Goal: Task Accomplishment & Management: Manage account settings

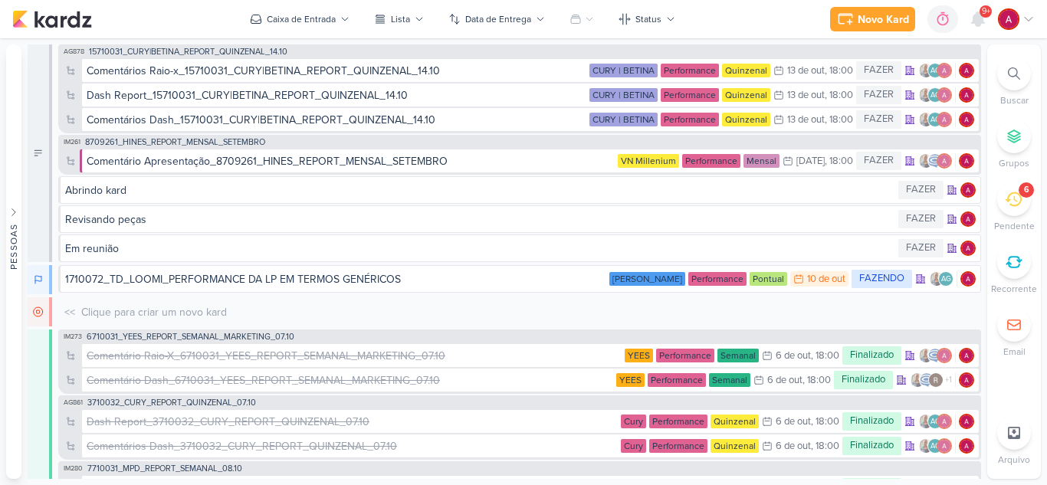
click at [1014, 199] on icon at bounding box center [1013, 199] width 17 height 17
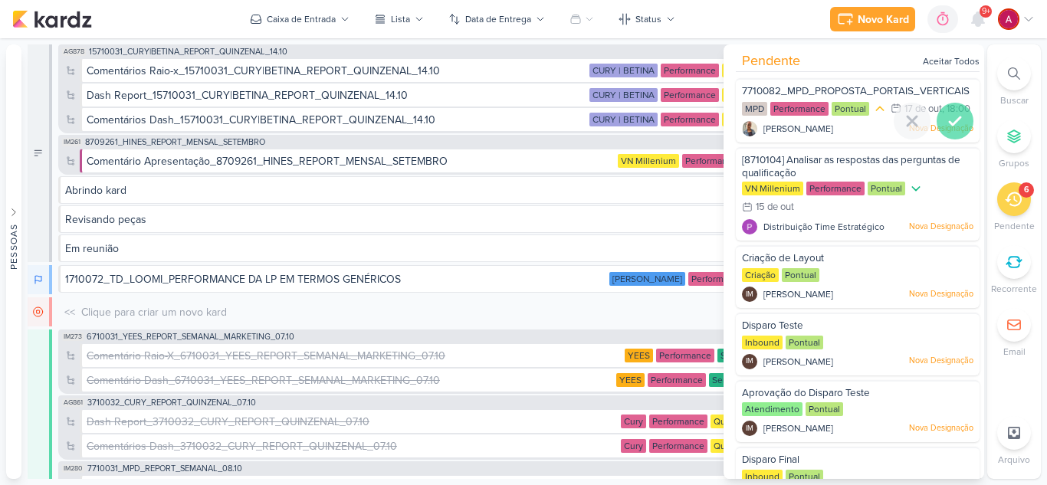
click at [952, 130] on icon at bounding box center [955, 121] width 18 height 18
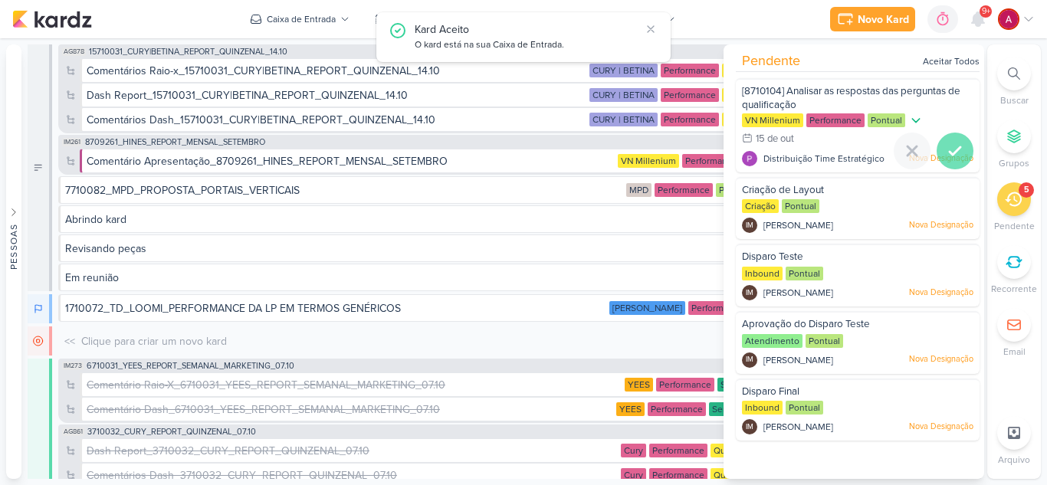
click at [948, 149] on icon at bounding box center [955, 151] width 18 height 18
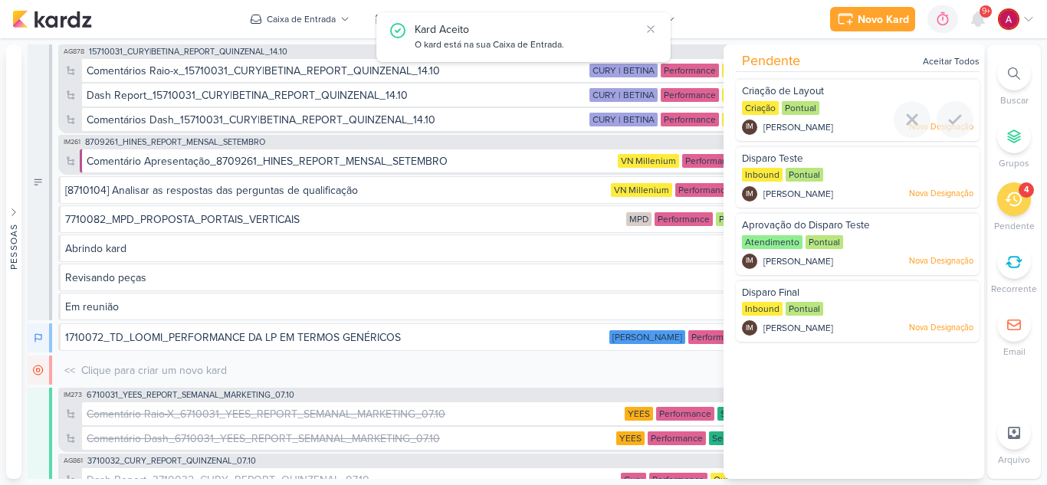
click at [831, 90] on div "Criação de Layout" at bounding box center [858, 92] width 232 height 17
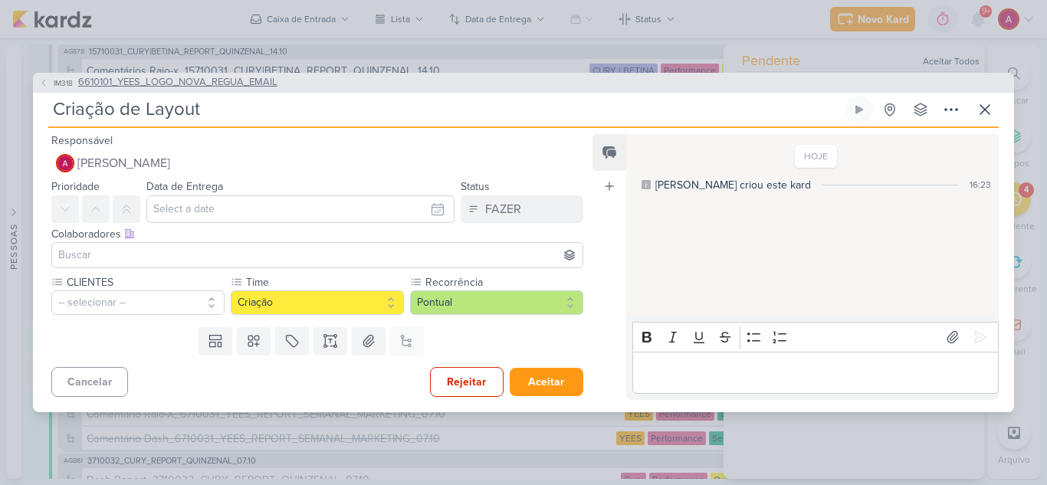
click at [61, 82] on span "IM318" at bounding box center [63, 83] width 24 height 12
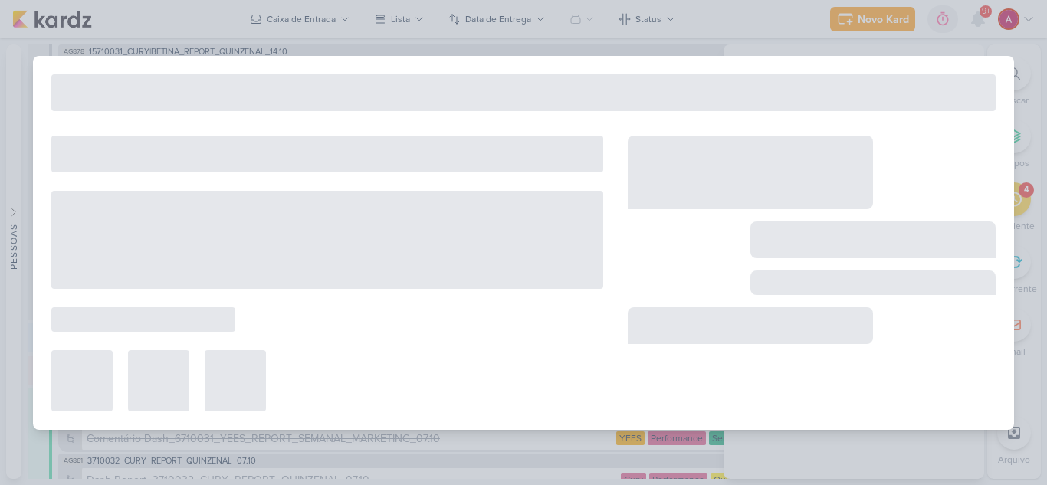
type input "6610101_YEES_LOGO_NOVA_REGUA_EMAIL"
type input "[DATE] 18:00"
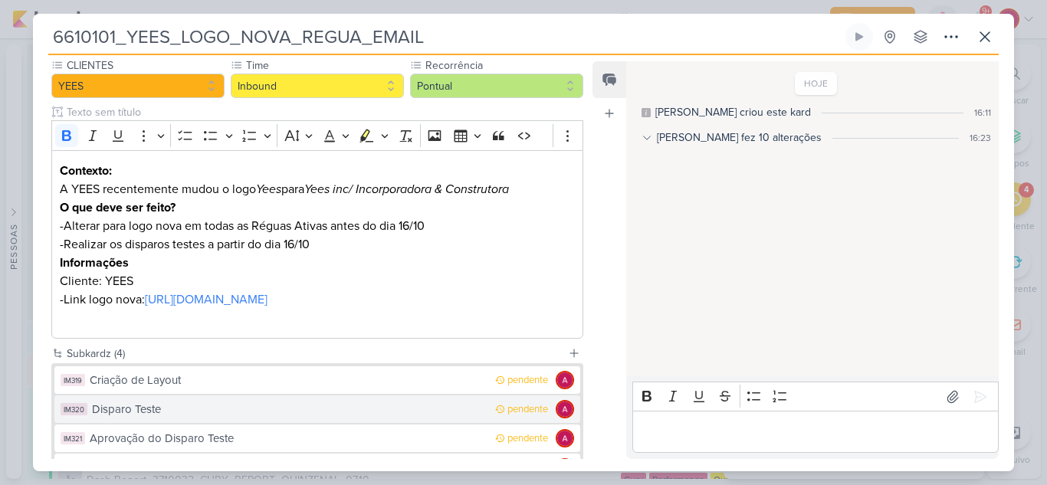
scroll to position [153, 0]
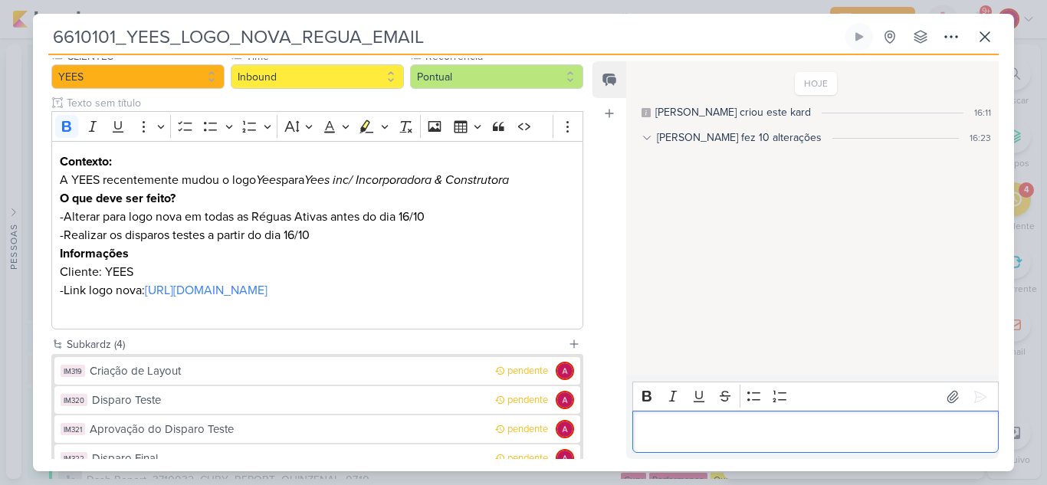
click at [659, 432] on p "Editor editing area: main" at bounding box center [815, 432] width 350 height 18
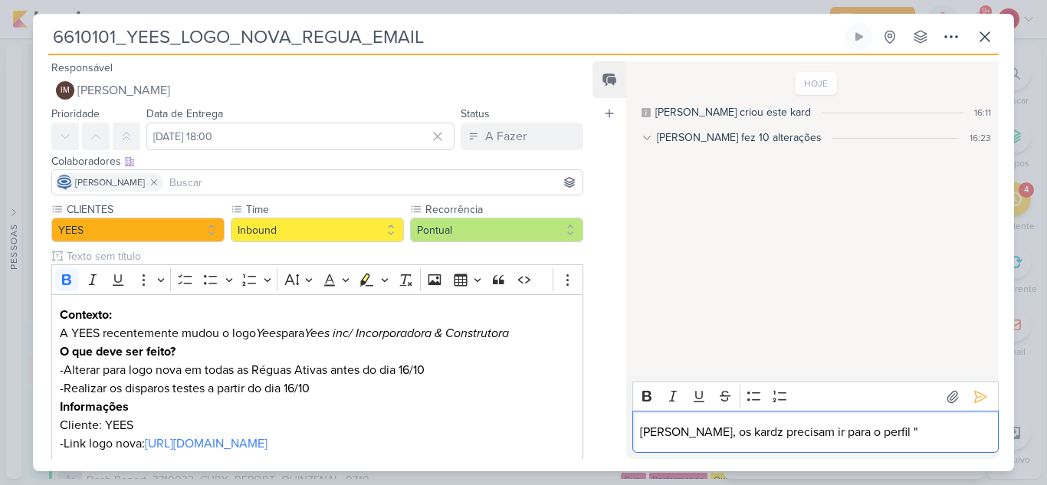
click at [238, 179] on input at bounding box center [372, 182] width 413 height 18
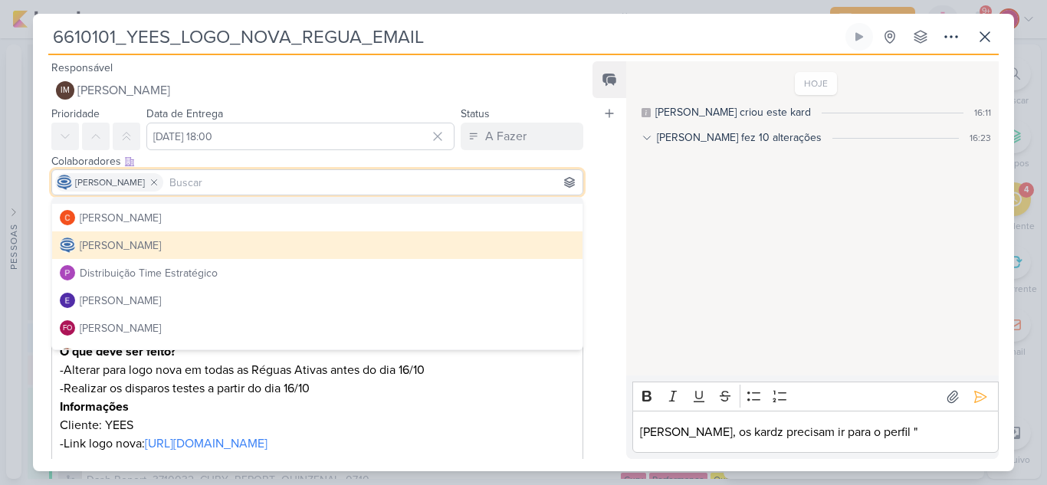
scroll to position [77, 0]
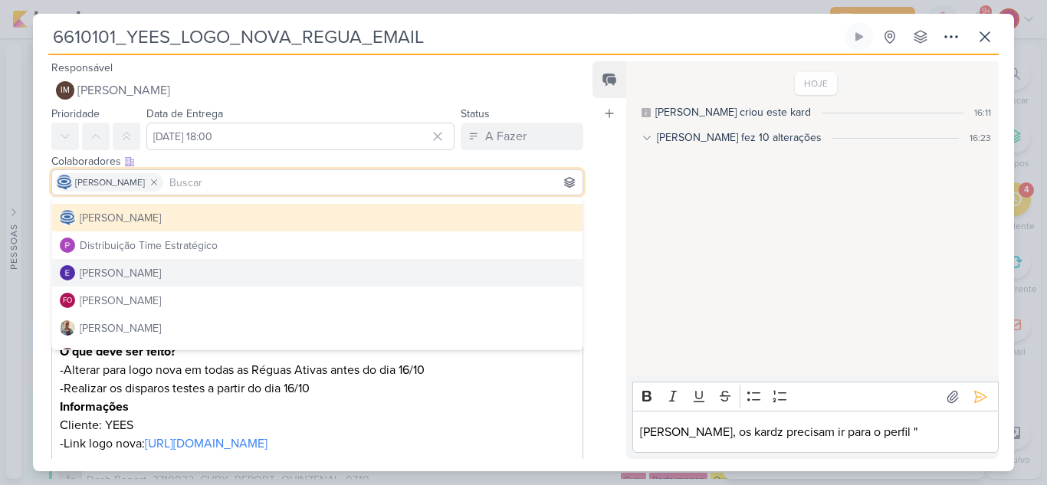
click at [865, 431] on p "[PERSON_NAME], os kardz precisam ir para o perfil "" at bounding box center [815, 432] width 350 height 18
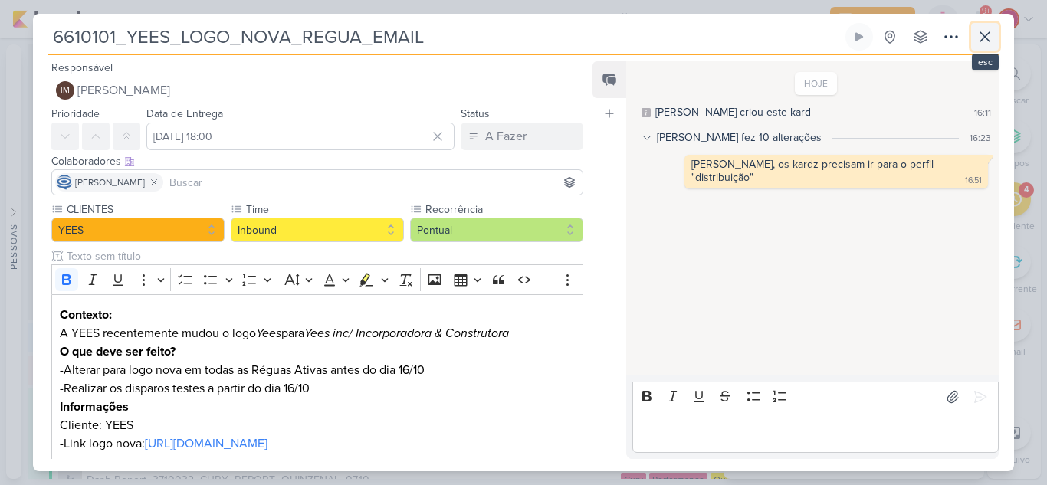
click at [978, 42] on icon at bounding box center [985, 37] width 18 height 18
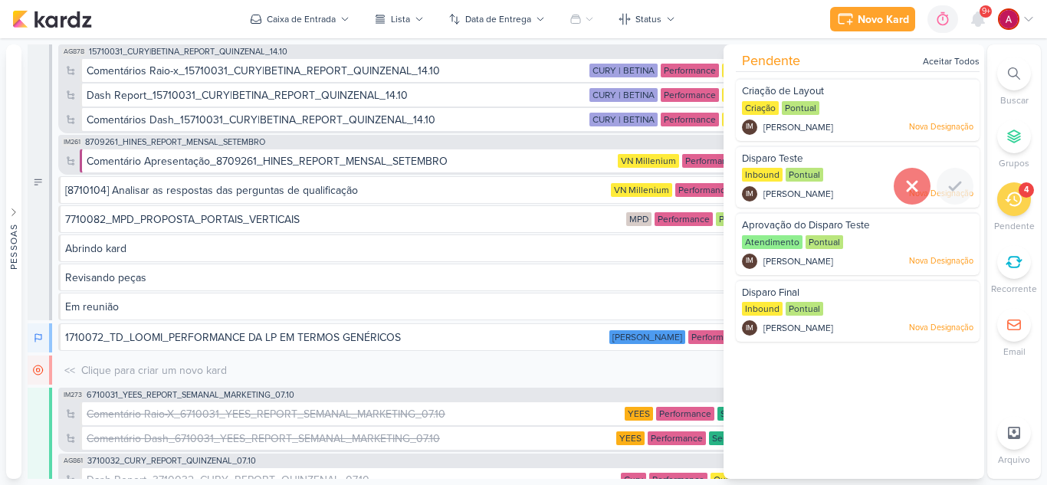
click at [903, 185] on icon at bounding box center [912, 186] width 18 height 18
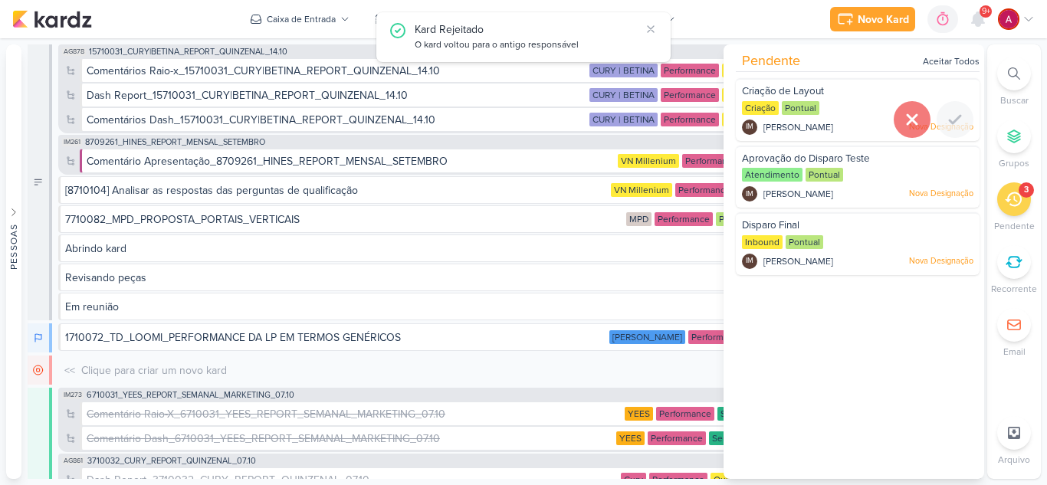
click at [903, 129] on div at bounding box center [912, 119] width 37 height 37
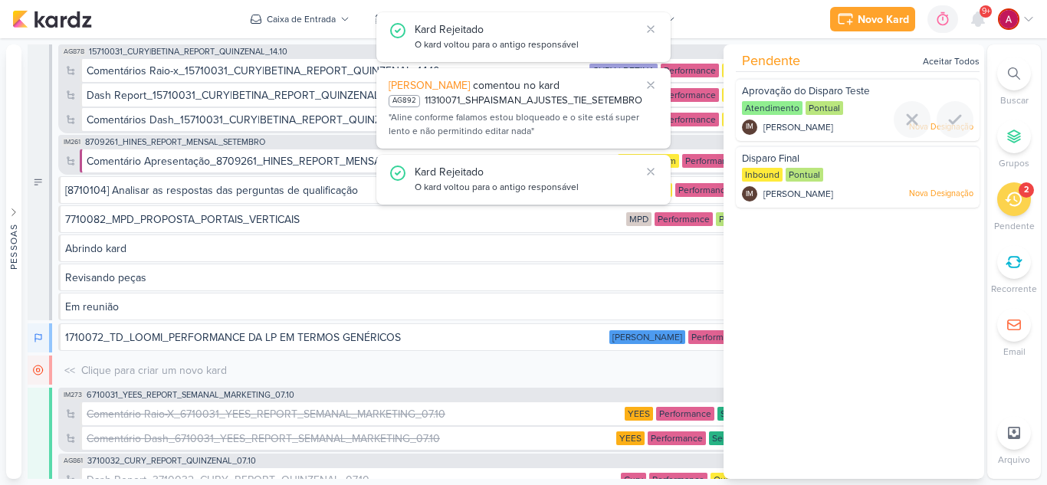
click at [903, 129] on div at bounding box center [912, 119] width 37 height 37
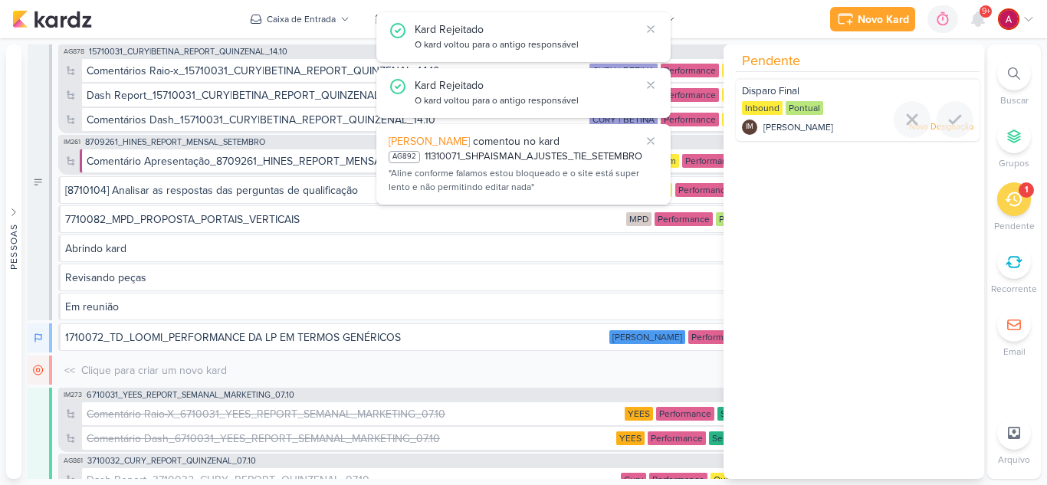
click at [903, 129] on div at bounding box center [912, 119] width 37 height 37
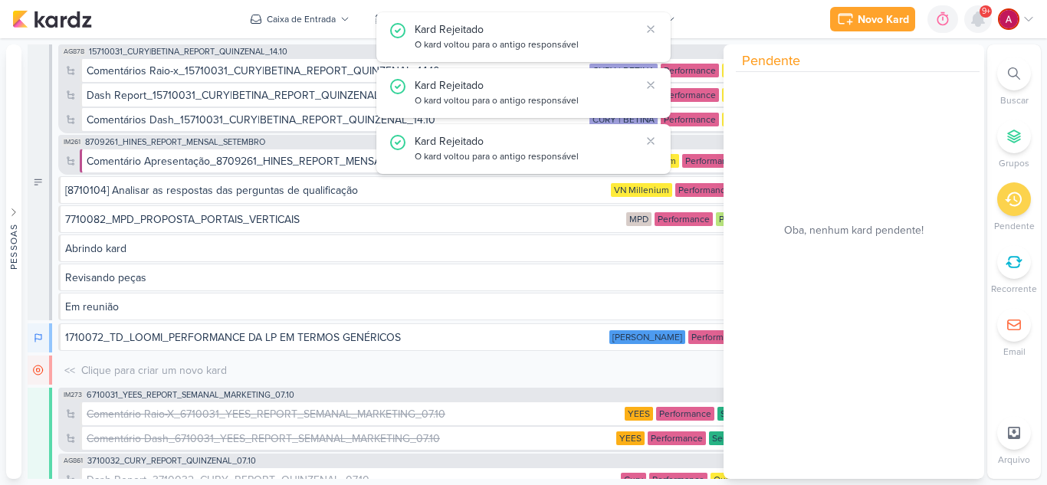
click at [984, 21] on icon at bounding box center [978, 19] width 12 height 14
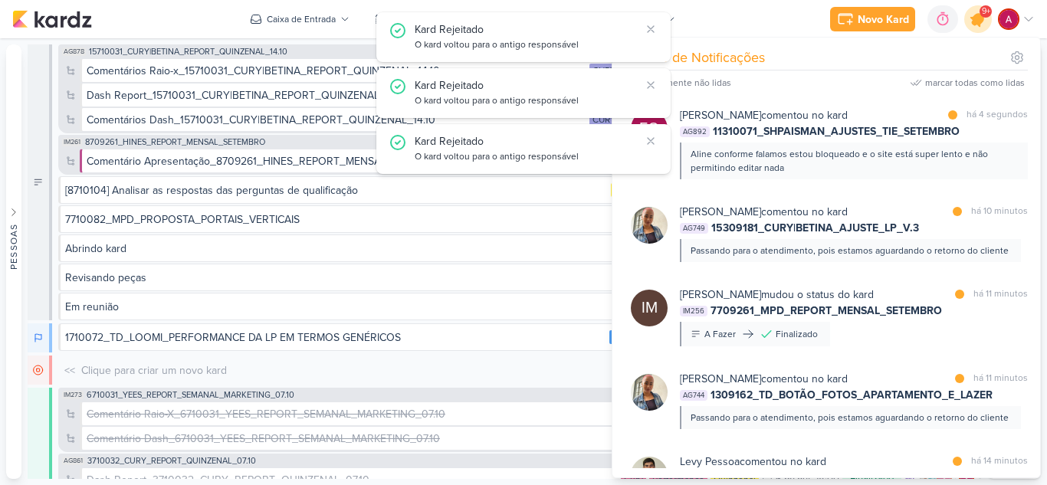
click at [984, 21] on icon at bounding box center [978, 19] width 26 height 26
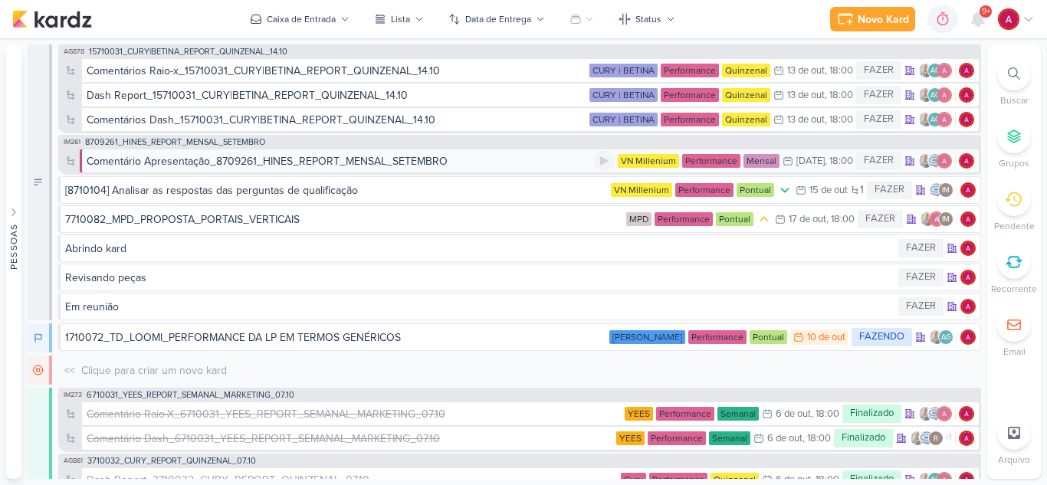
click at [287, 160] on div "Comentário Apresentação_8709261_HINES_REPORT_MENSAL_SETEMBRO" at bounding box center [267, 161] width 361 height 16
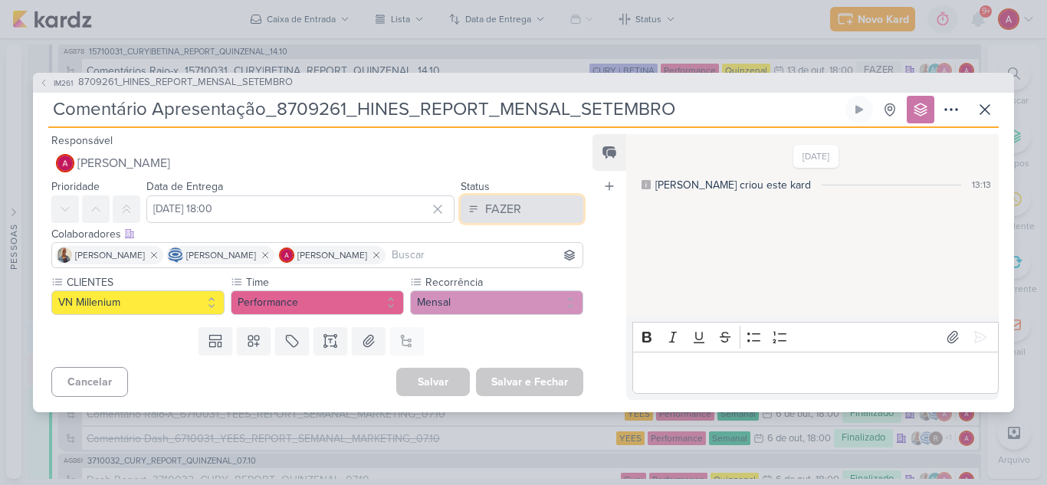
click at [536, 196] on button "FAZER" at bounding box center [522, 210] width 123 height 28
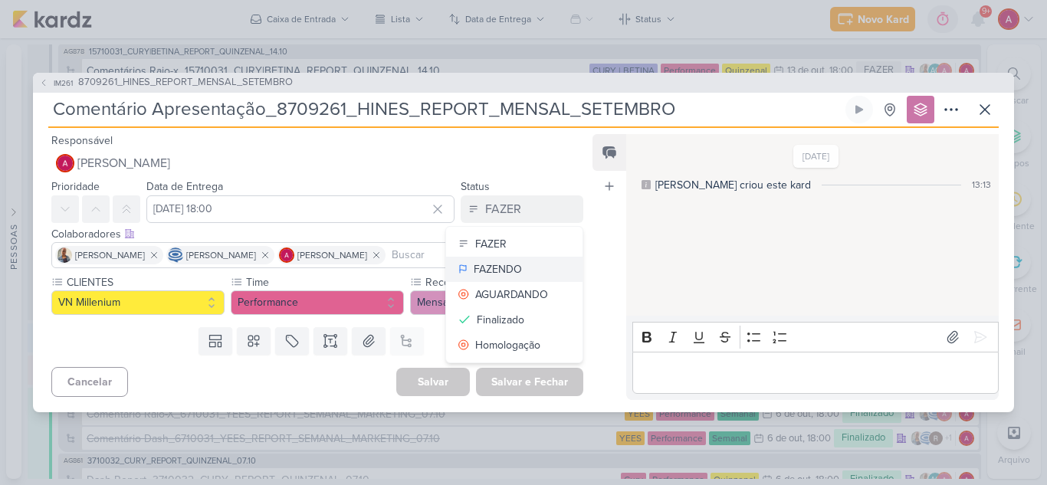
click at [495, 271] on div "FAZENDO" at bounding box center [498, 269] width 48 height 16
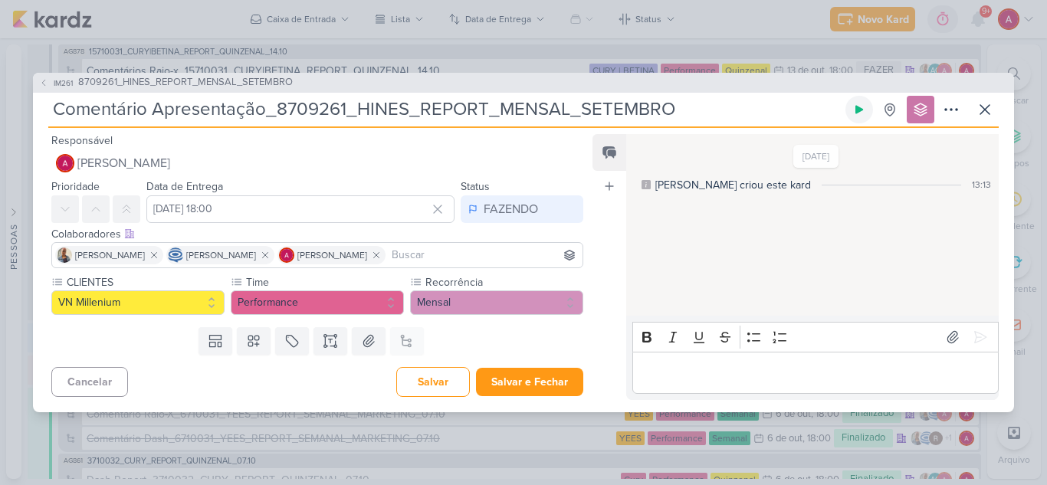
click at [856, 109] on icon at bounding box center [860, 109] width 8 height 8
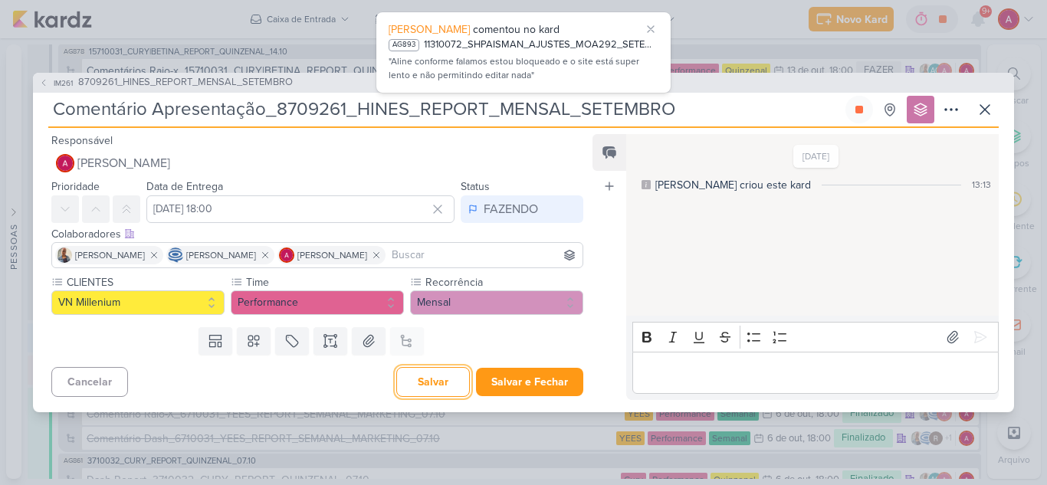
click at [438, 379] on button "Salvar" at bounding box center [433, 382] width 74 height 30
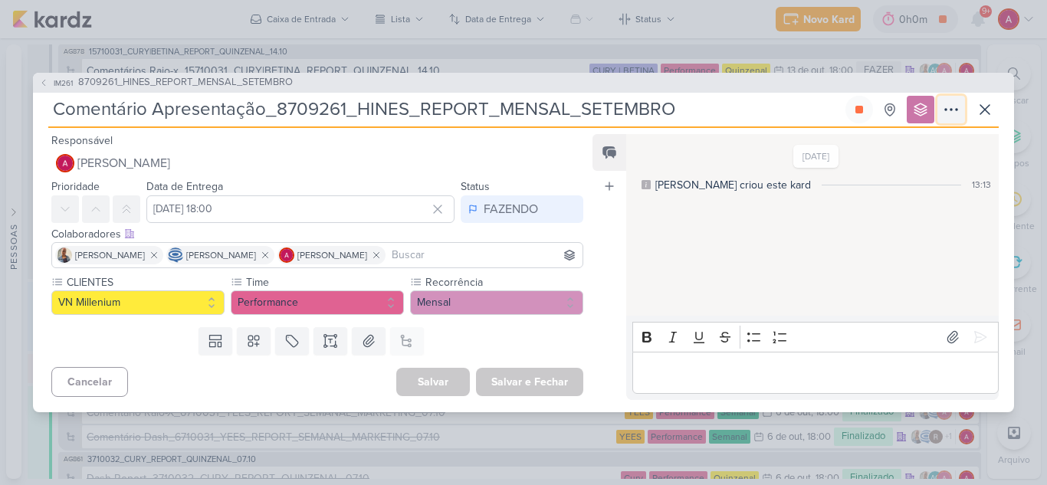
click at [954, 117] on icon at bounding box center [951, 109] width 18 height 18
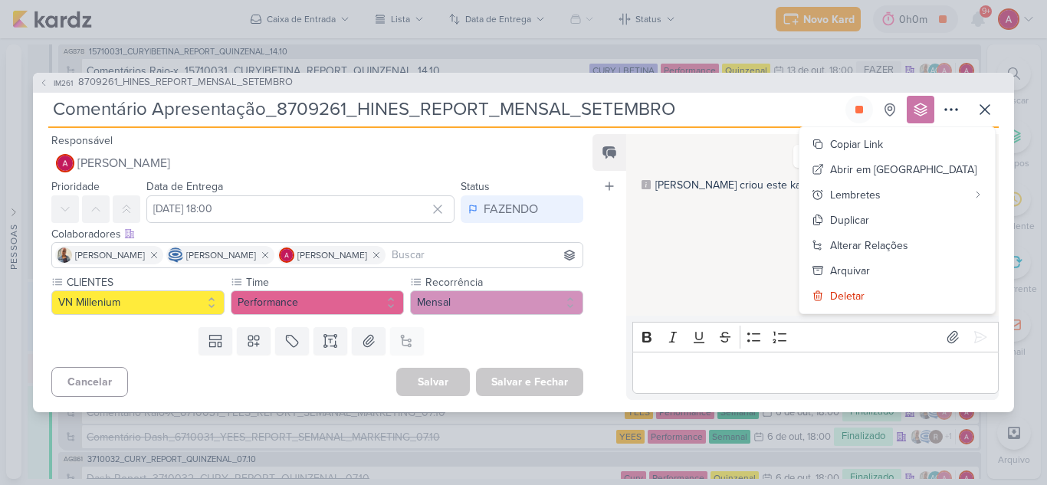
click at [984, 18] on div "IM261 8709261_HINES_REPORT_MENSAL_SETEMBRO Comentário Apresentação_8709261_HINE…" at bounding box center [523, 242] width 1047 height 485
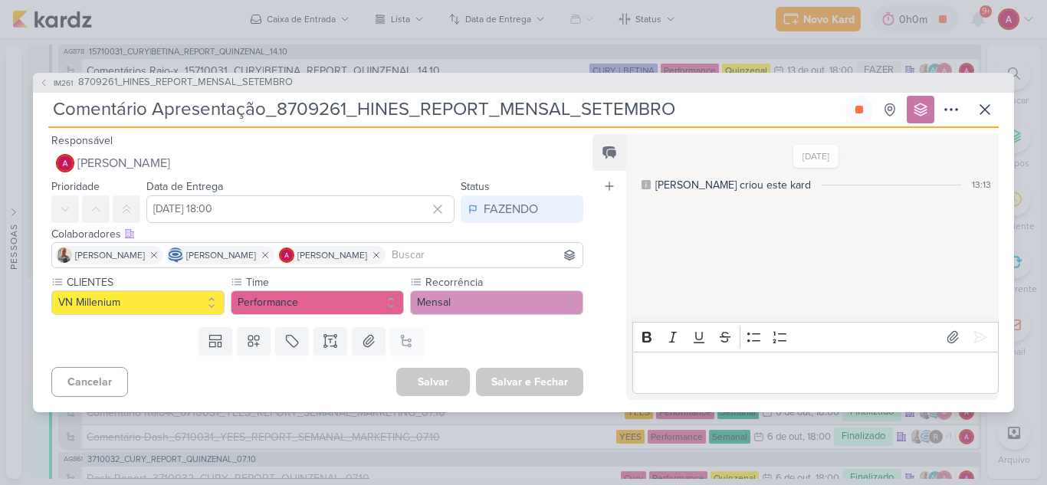
click at [984, 18] on div "IM261 8709261_HINES_REPORT_MENSAL_SETEMBRO Comentário Apresentação_8709261_HINE…" at bounding box center [523, 242] width 1047 height 485
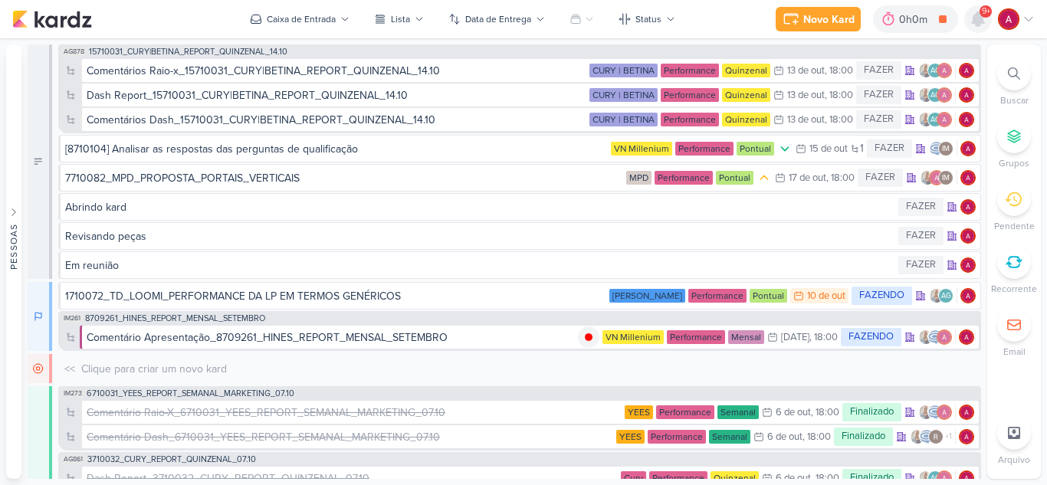
click at [984, 27] on icon at bounding box center [978, 19] width 18 height 18
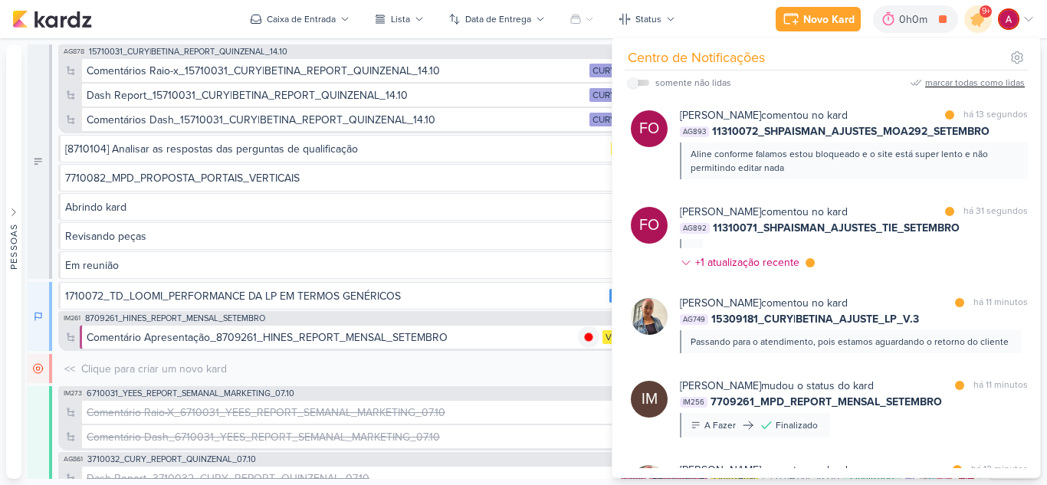
click at [993, 79] on div "marcar todas como lidas" at bounding box center [975, 83] width 100 height 14
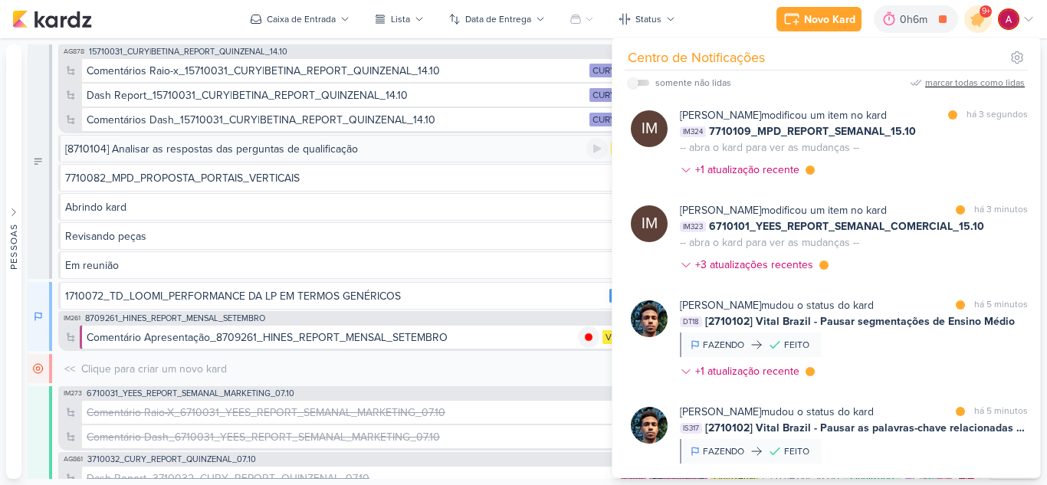
click at [462, 156] on div "[8710104] Analisar as respostas das perguntas de qualificação VN Millenium Perf…" at bounding box center [519, 149] width 923 height 28
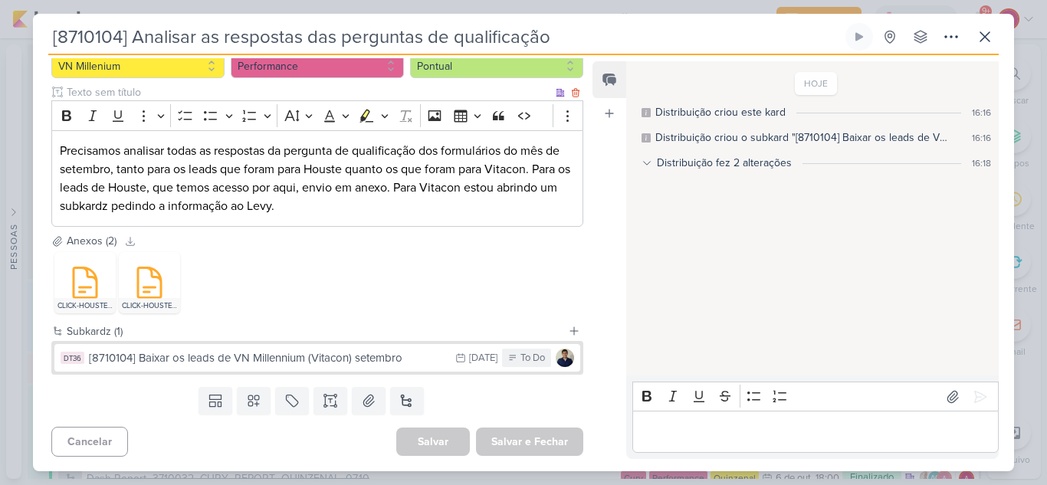
scroll to position [165, 0]
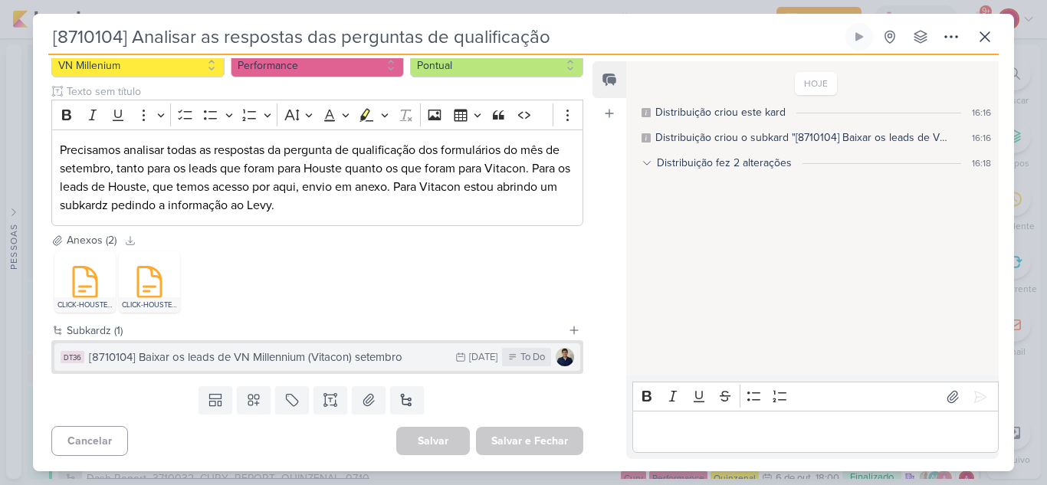
click at [282, 361] on div "[8710104] Baixar os leads de VN Millennium (Vitacon) setembro" at bounding box center [268, 358] width 359 height 18
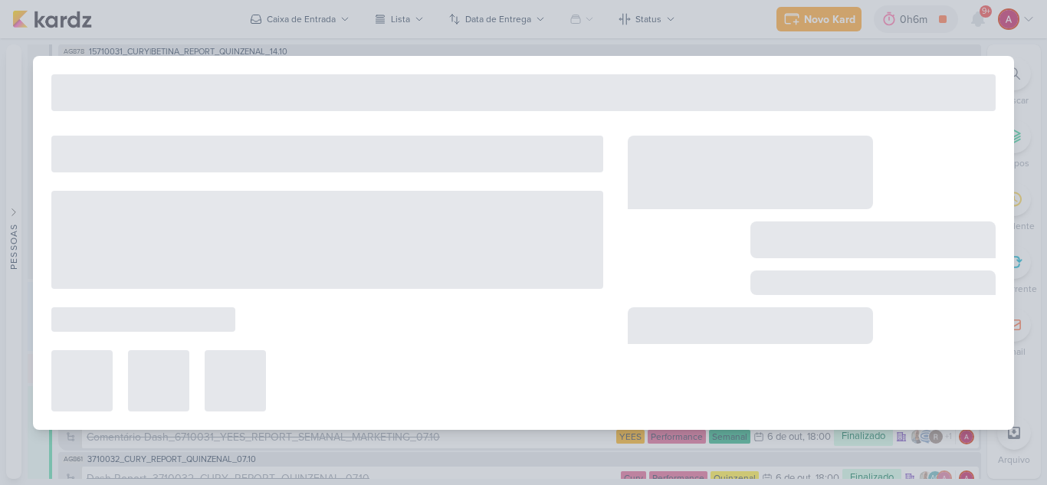
type input "[8710104] Baixar os leads de VN Millennium (Vitacon) setembro"
type input "[DATE] 23:59"
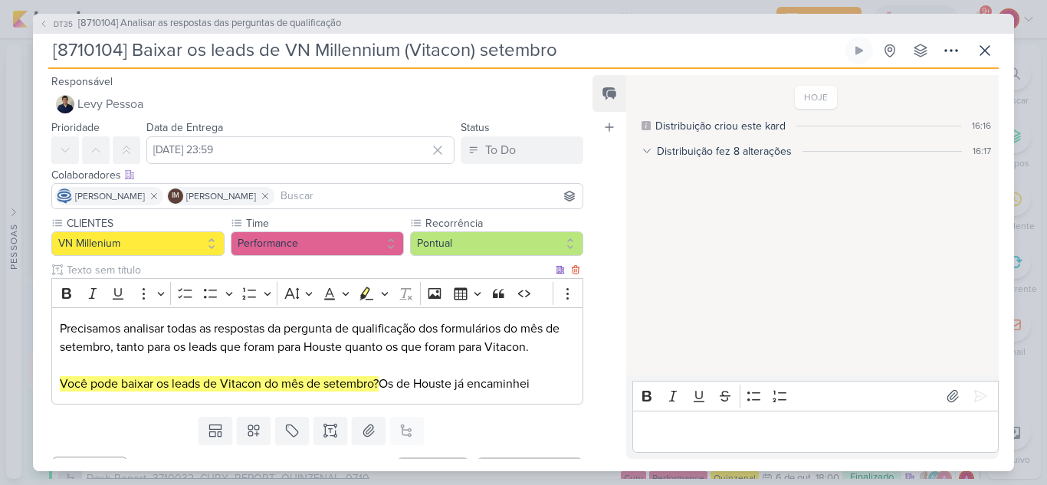
scroll to position [31, 0]
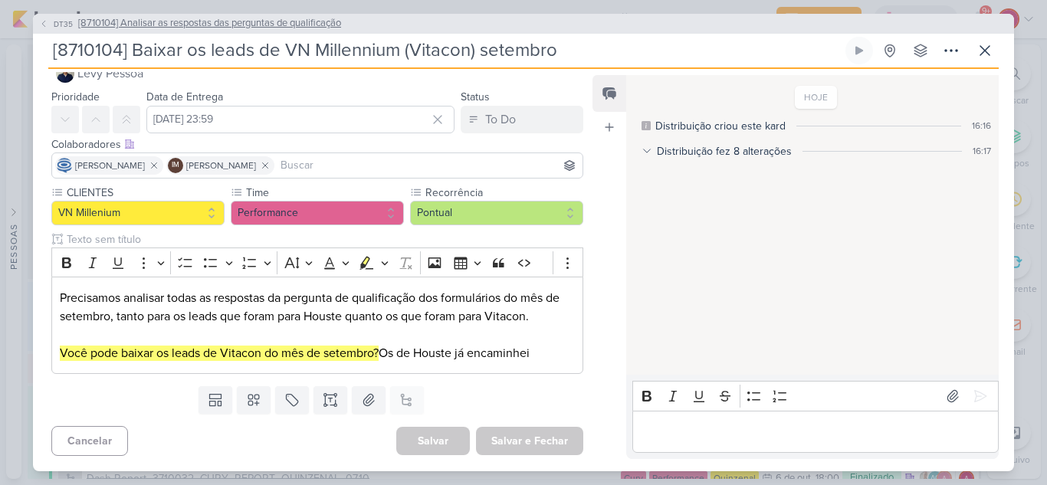
click at [43, 27] on icon at bounding box center [43, 23] width 9 height 9
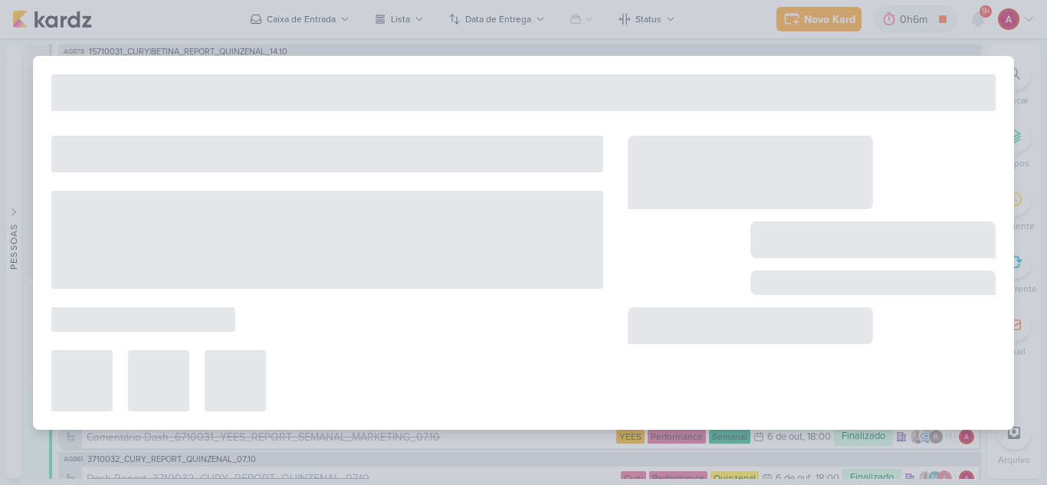
type input "[8710104] Analisar as respostas das perguntas de qualificação"
type input "[DATE] 23:59"
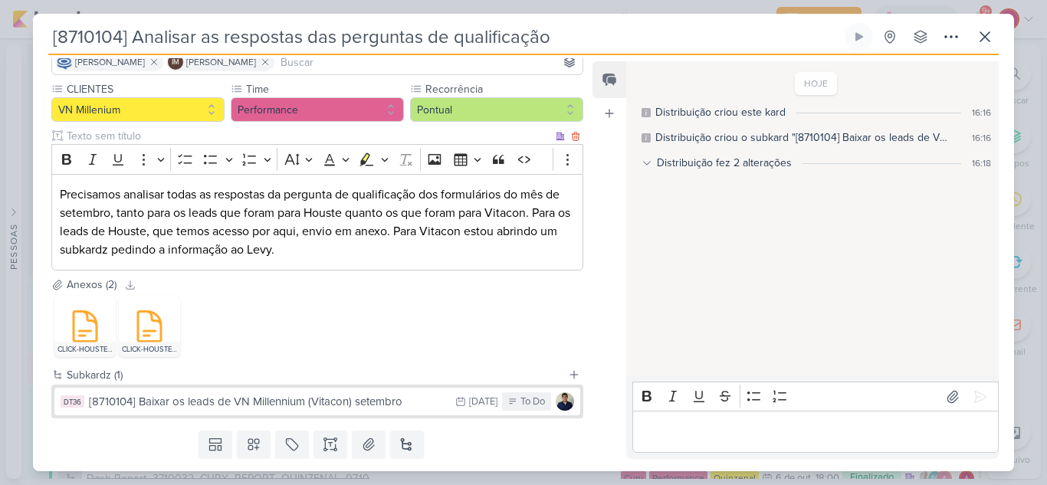
scroll to position [165, 0]
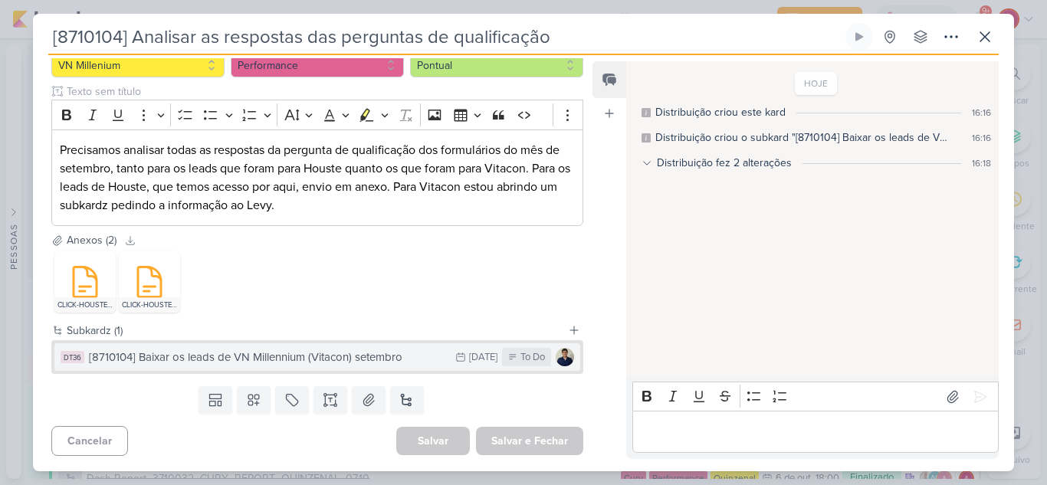
click at [395, 365] on div "[8710104] Baixar os leads de VN Millennium (Vitacon) setembro" at bounding box center [268, 358] width 359 height 18
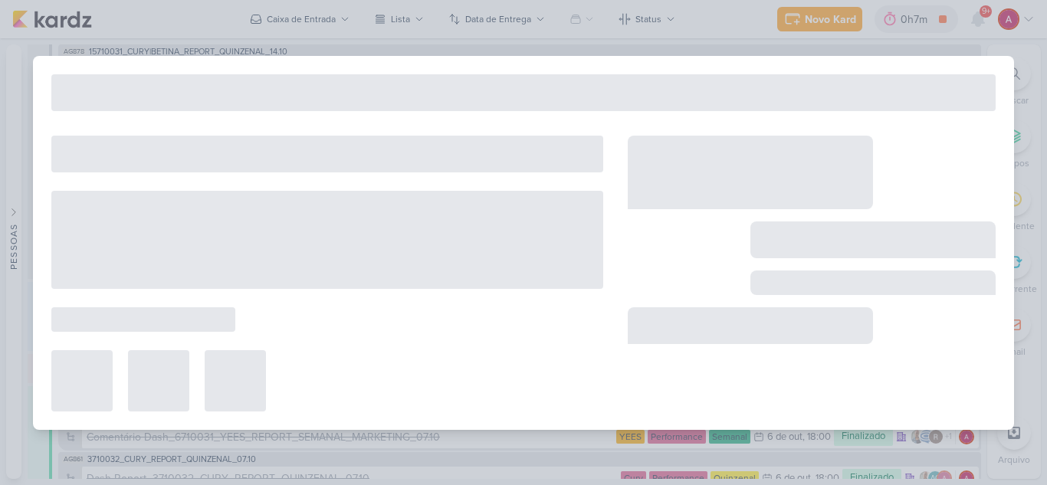
type input "[8710104] Baixar os leads de VN Millennium (Vitacon) setembro"
type input "[DATE] 23:59"
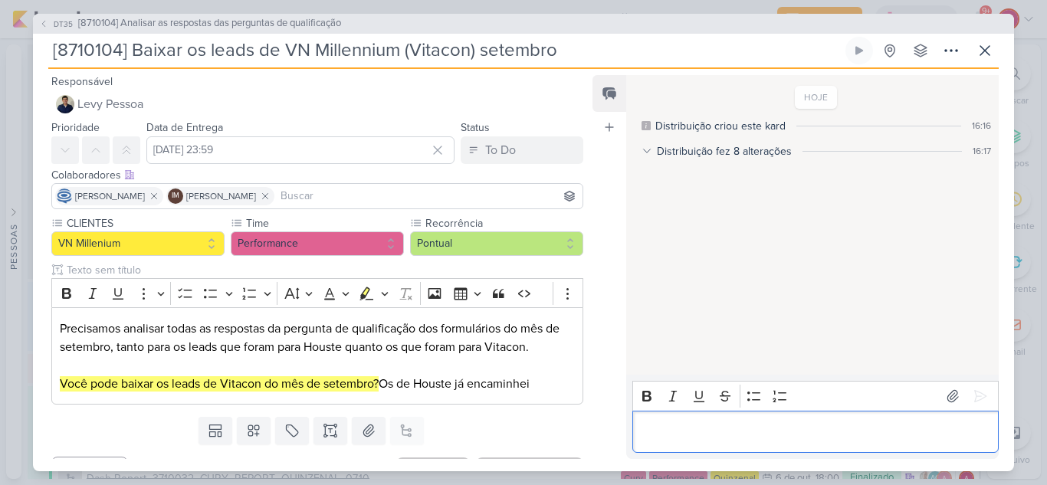
click at [661, 426] on p "Editor editing area: main" at bounding box center [815, 431] width 350 height 18
click at [948, 399] on icon at bounding box center [953, 397] width 11 height 12
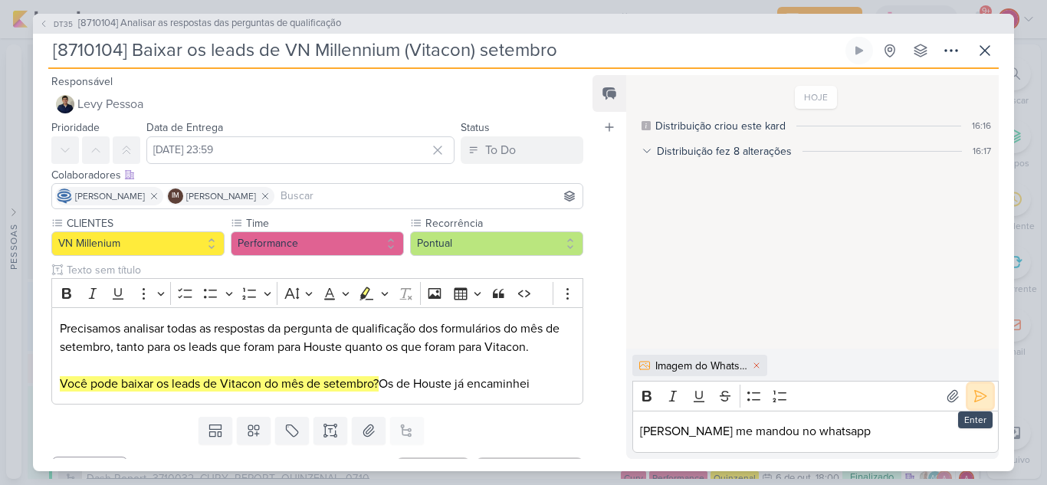
click at [973, 400] on icon at bounding box center [980, 396] width 15 height 15
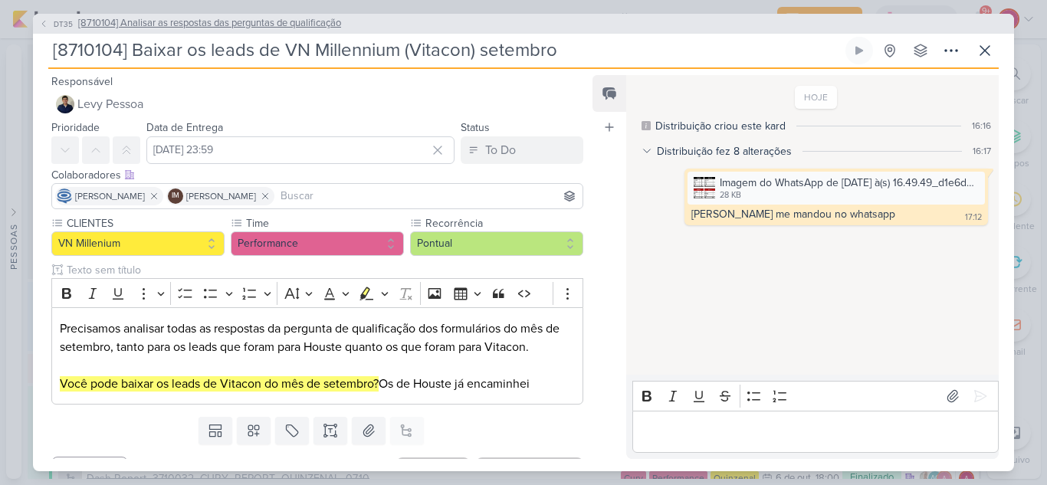
click at [45, 21] on icon at bounding box center [43, 23] width 9 height 9
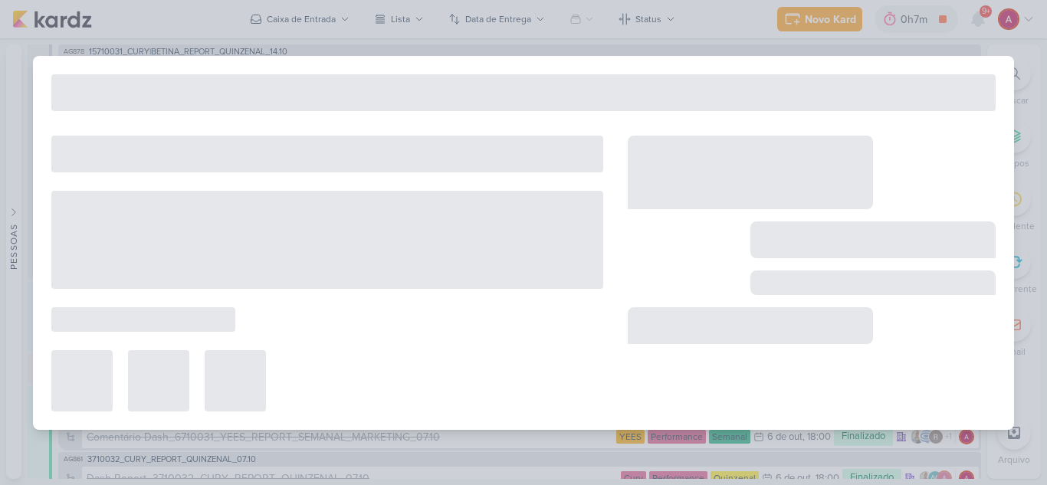
type input "[8710104] Analisar as respostas das perguntas de qualificação"
type input "[DATE] 23:59"
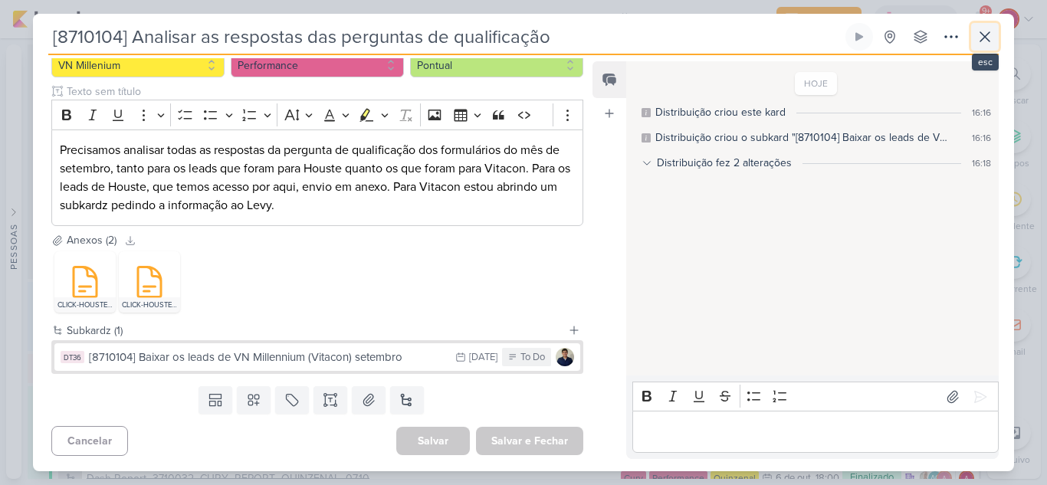
click at [978, 36] on icon at bounding box center [985, 37] width 18 height 18
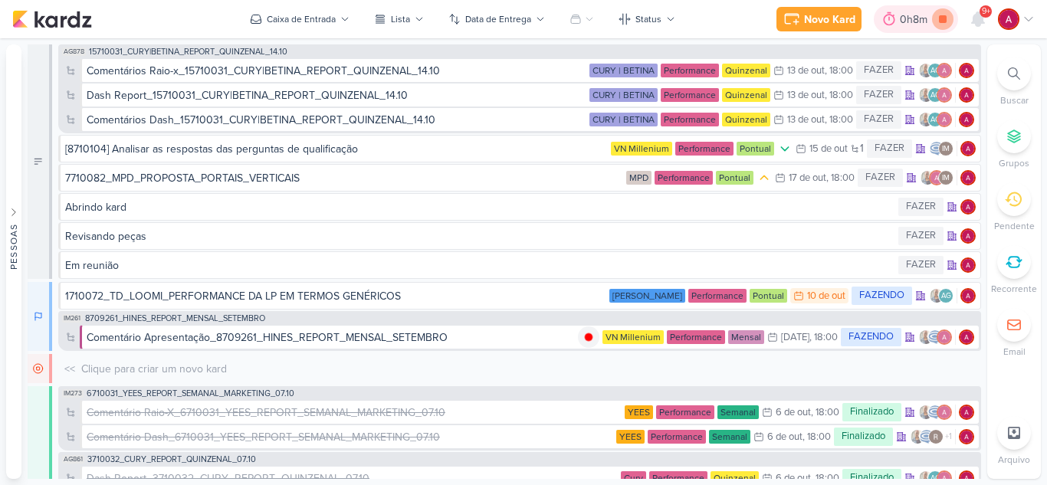
click at [944, 21] on icon at bounding box center [943, 19] width 8 height 8
click at [252, 153] on div "[8710104] Analisar as respostas das perguntas de qualificação" at bounding box center [211, 149] width 293 height 16
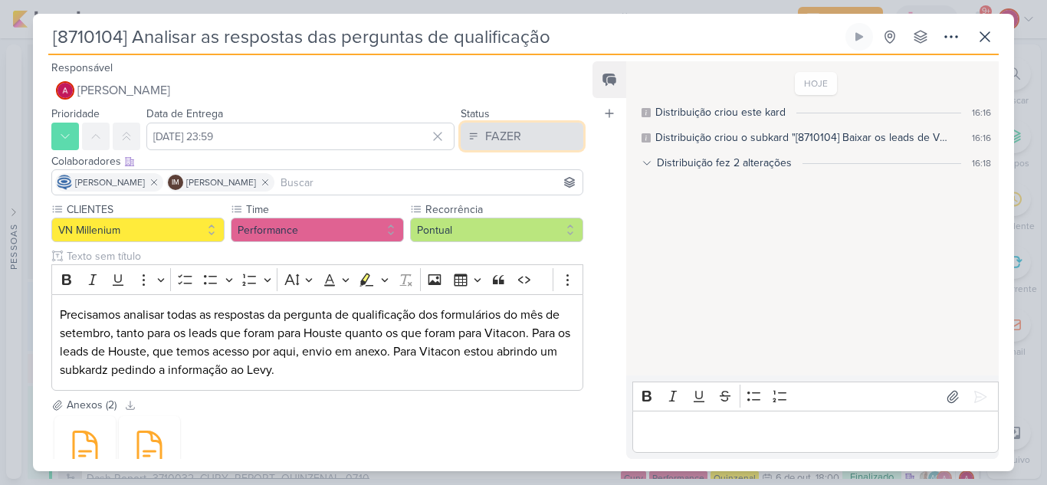
click at [499, 143] on div "FAZER" at bounding box center [503, 136] width 36 height 18
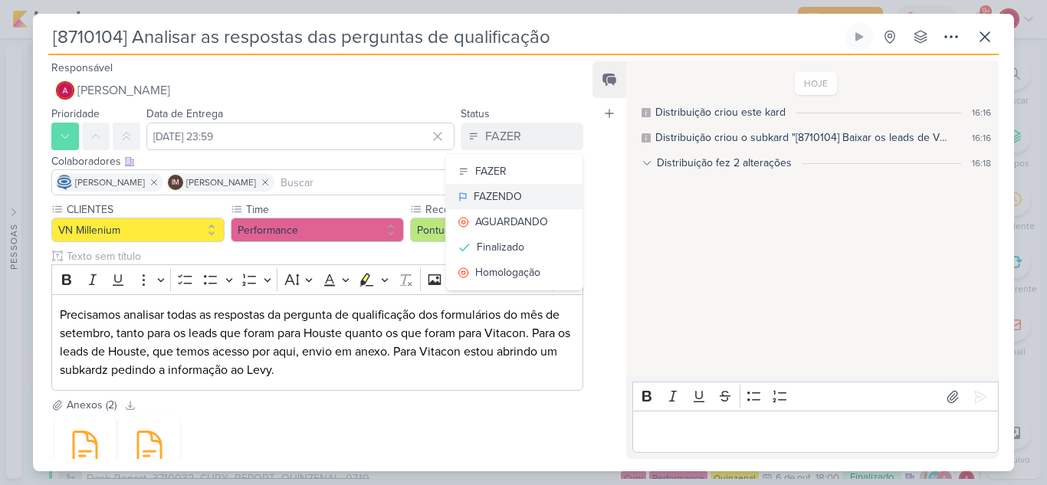
click at [503, 191] on div "FAZENDO" at bounding box center [498, 197] width 48 height 16
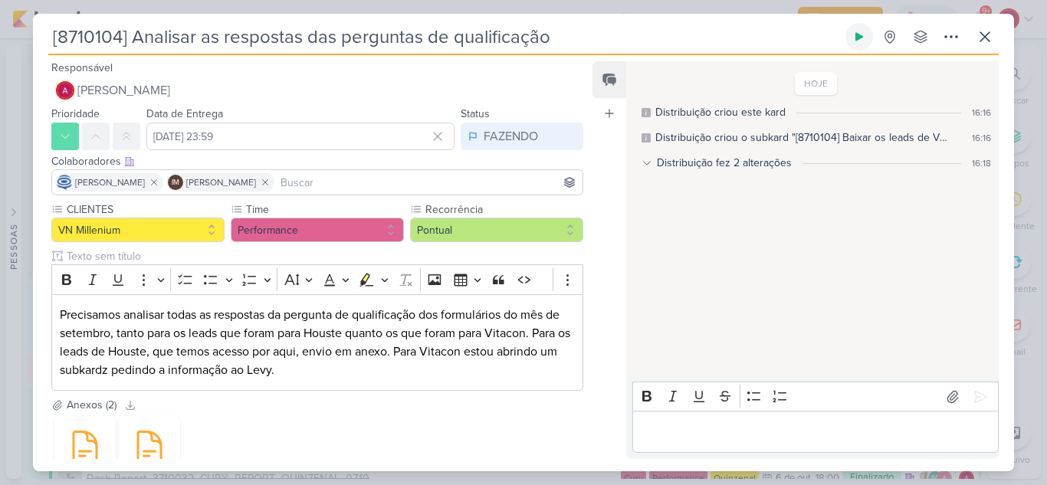
click at [854, 38] on icon at bounding box center [859, 37] width 12 height 12
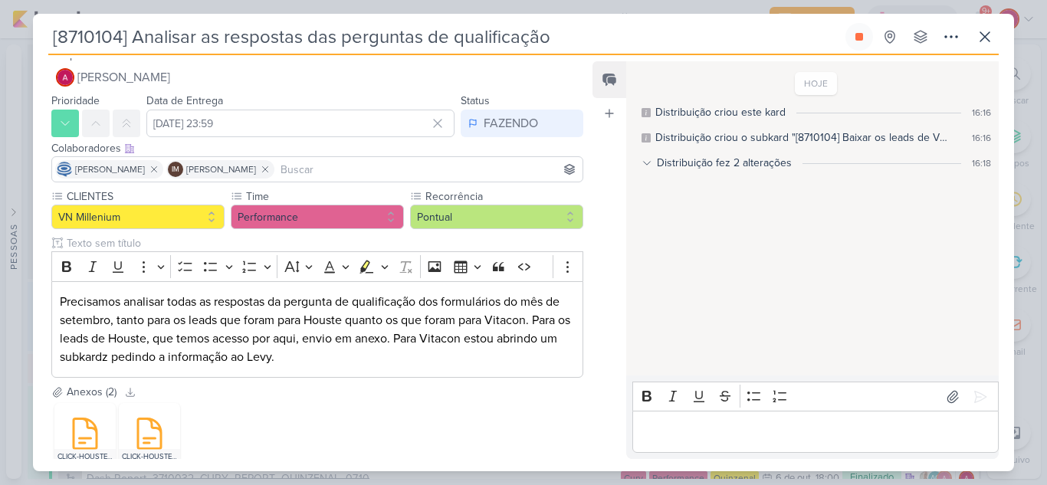
scroll to position [0, 0]
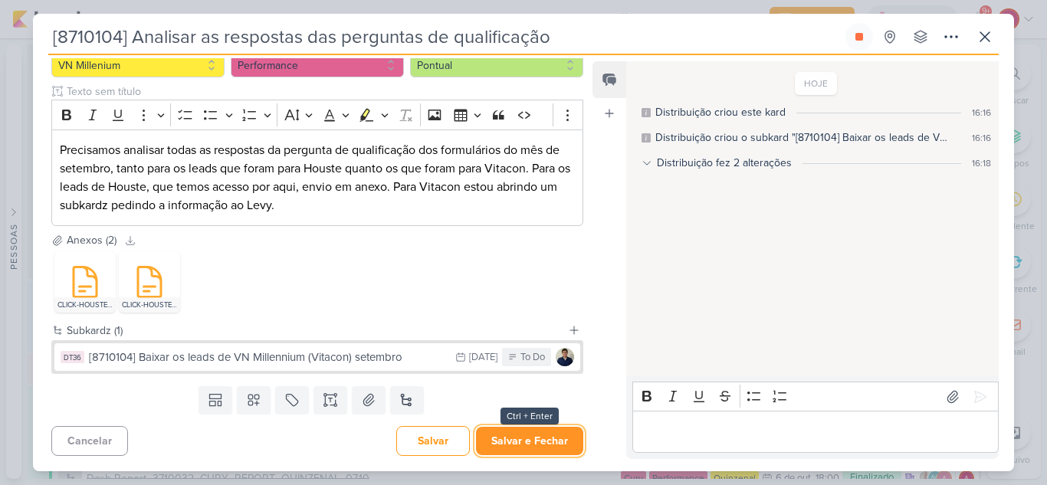
click at [511, 445] on button "Salvar e Fechar" at bounding box center [529, 441] width 107 height 28
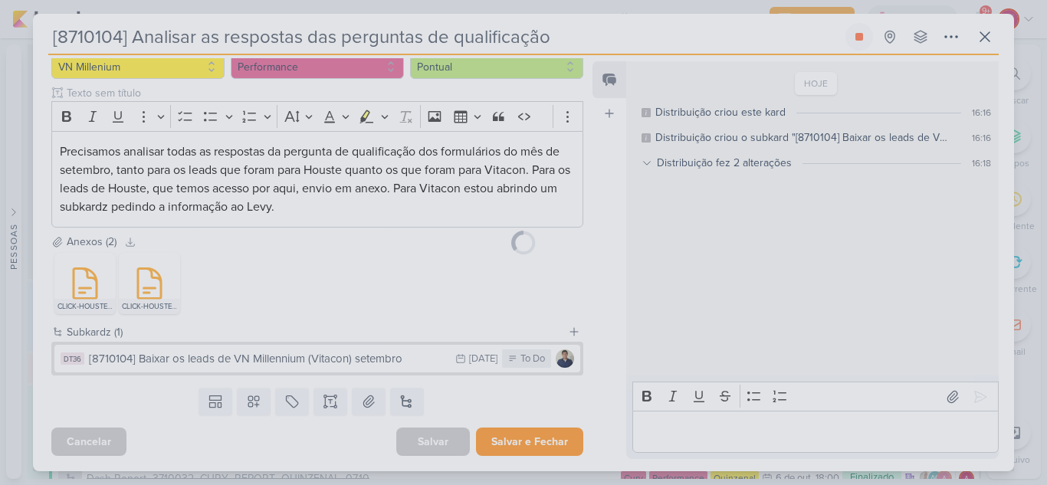
scroll to position [163, 0]
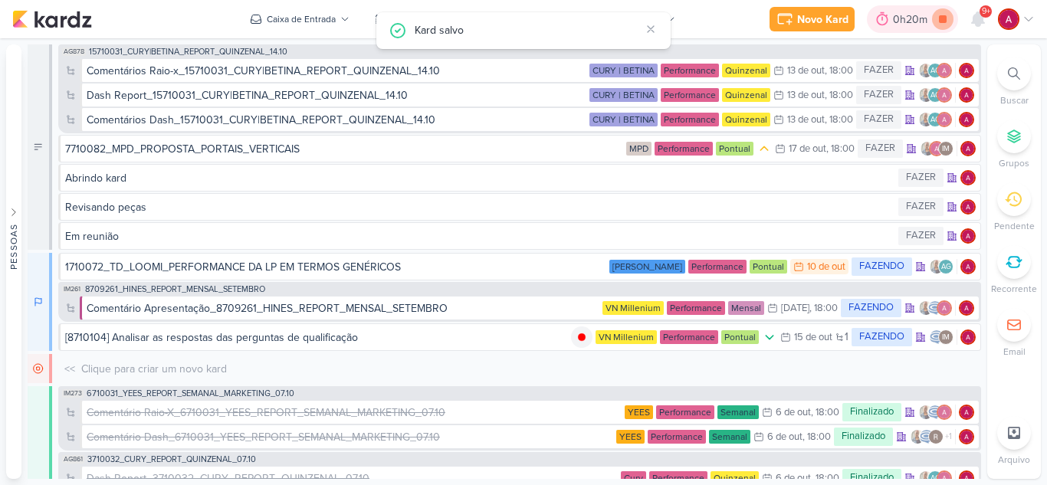
click at [946, 21] on icon at bounding box center [943, 19] width 8 height 8
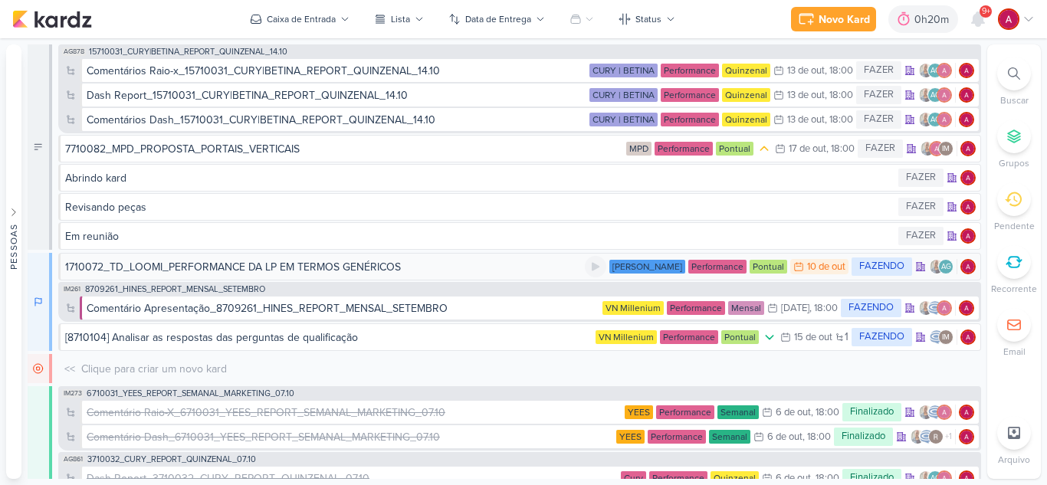
click at [807, 268] on div "10 de out" at bounding box center [826, 267] width 38 height 10
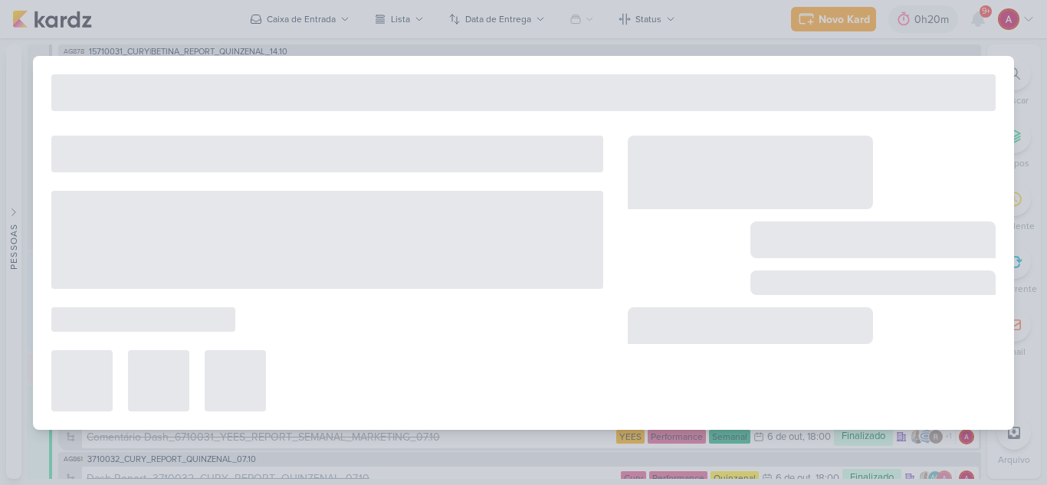
type input "1710072_TD_LOOMI_PERFORMANCE DA LP EM TERMOS GENÉRICOS"
type input "[DATE] 23:59"
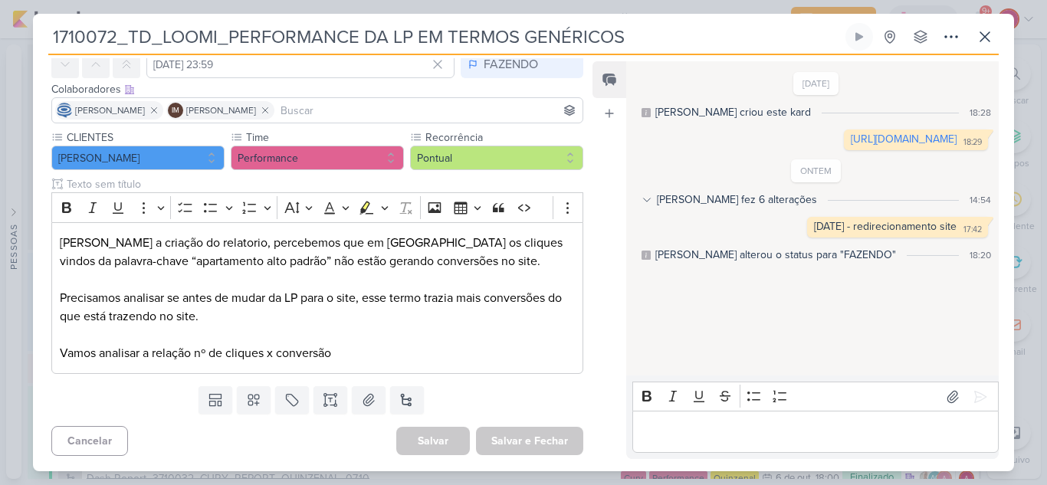
scroll to position [0, 0]
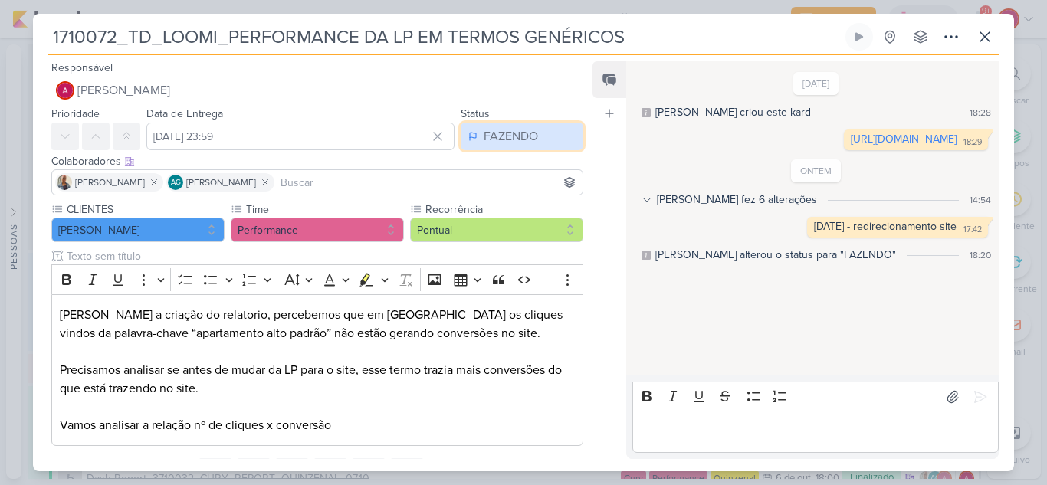
click at [494, 143] on div "FAZENDO" at bounding box center [511, 136] width 54 height 18
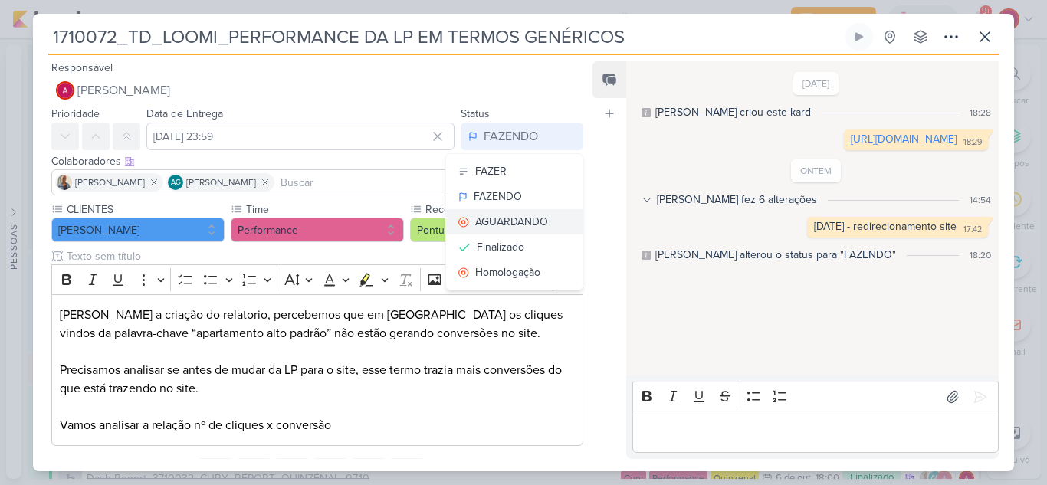
click at [490, 222] on div "AGUARDANDO" at bounding box center [511, 222] width 73 height 16
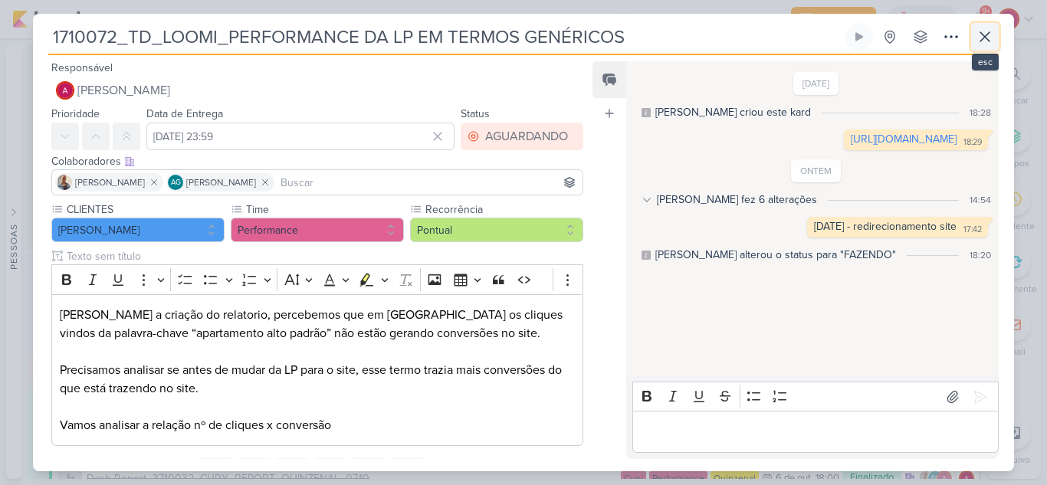
click at [978, 38] on icon at bounding box center [985, 37] width 18 height 18
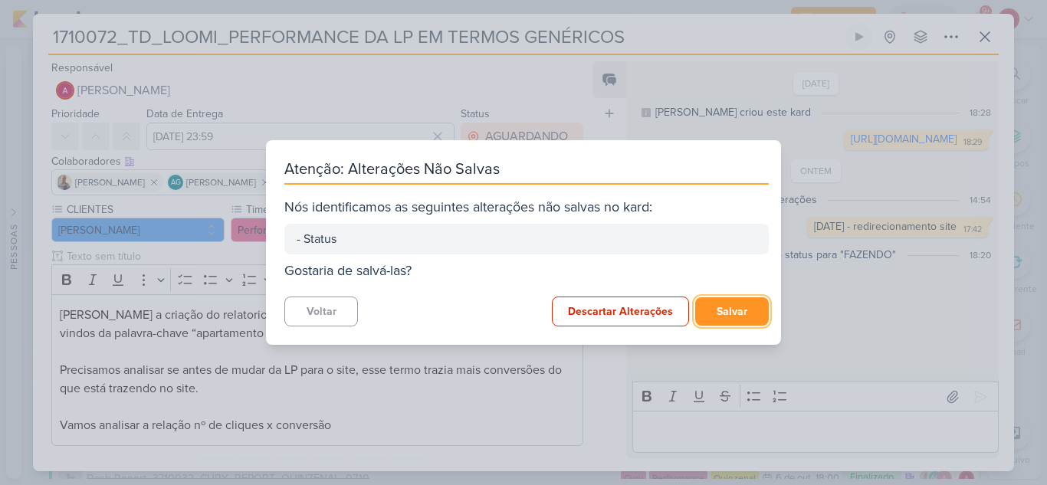
click at [725, 316] on button "Salvar" at bounding box center [732, 311] width 74 height 28
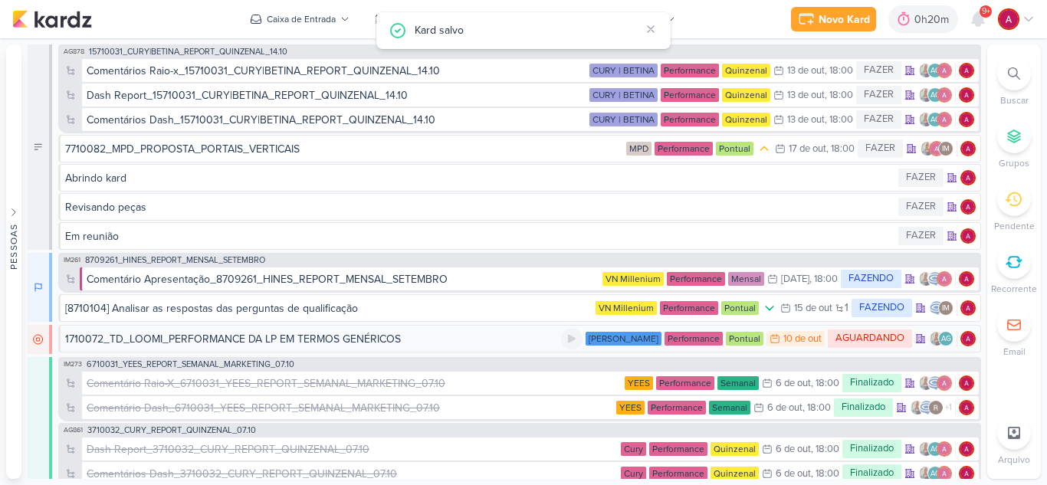
click at [442, 342] on div "1710072_TD_LOOMI_PERFORMANCE DA LP EM TERMOS GENÉRICOS" at bounding box center [313, 339] width 496 height 16
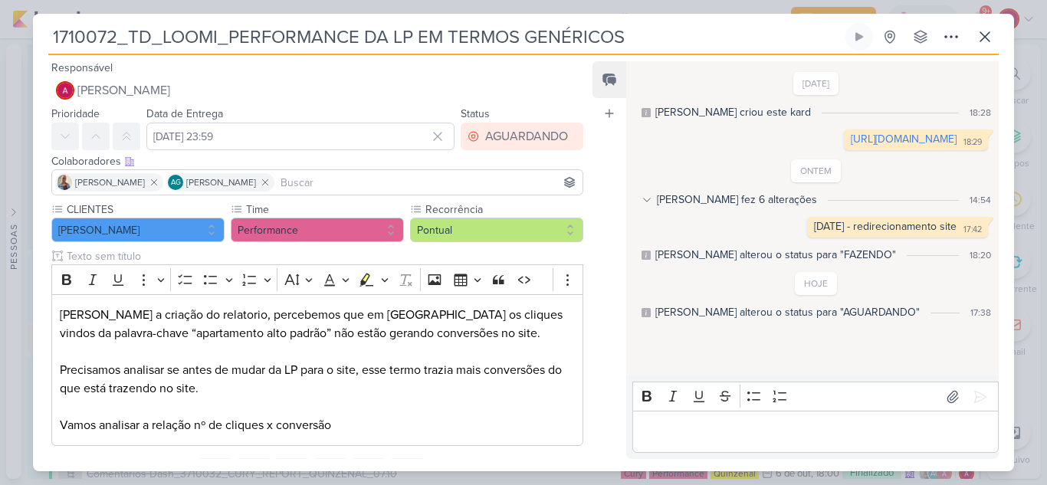
click at [669, 427] on p "Editor editing area: main" at bounding box center [815, 432] width 350 height 18
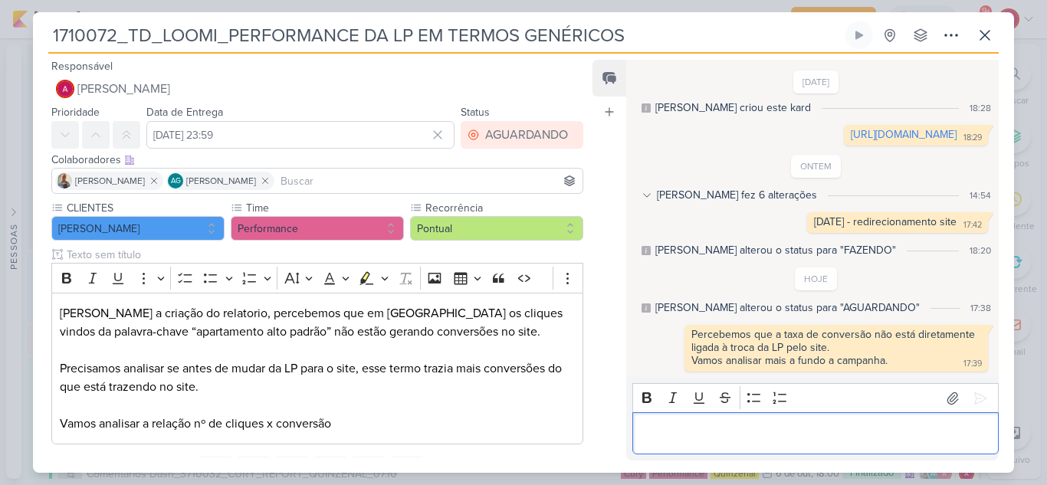
scroll to position [4, 0]
click at [985, 41] on icon at bounding box center [985, 35] width 18 height 18
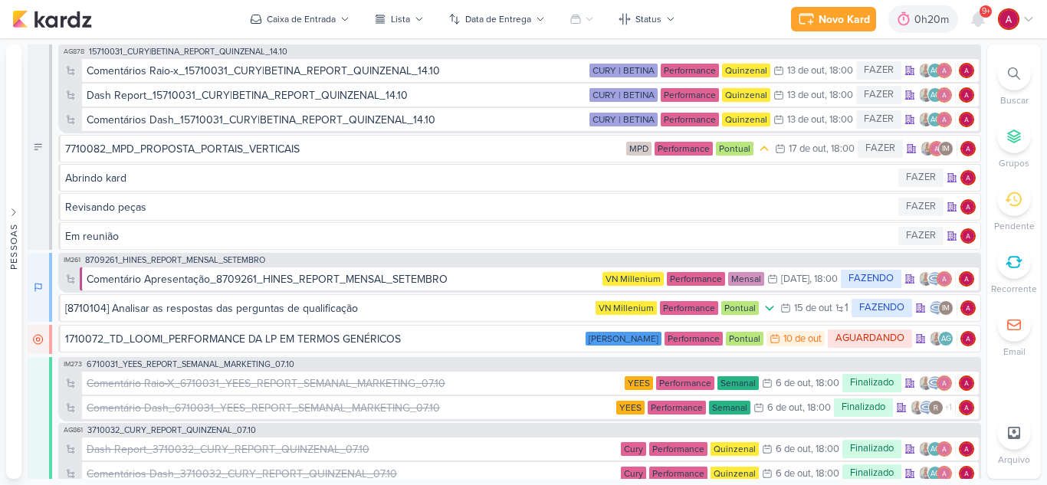
click at [986, 14] on span "9+" at bounding box center [986, 11] width 8 height 12
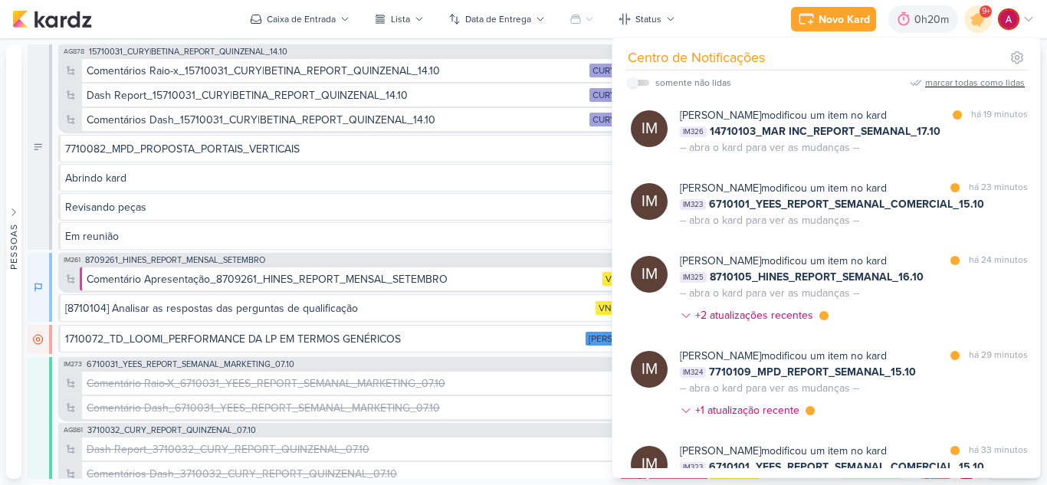
click at [984, 81] on div "marcar todas como lidas" at bounding box center [975, 83] width 100 height 14
click at [327, 30] on button "Caixa de Entrada" at bounding box center [300, 19] width 118 height 25
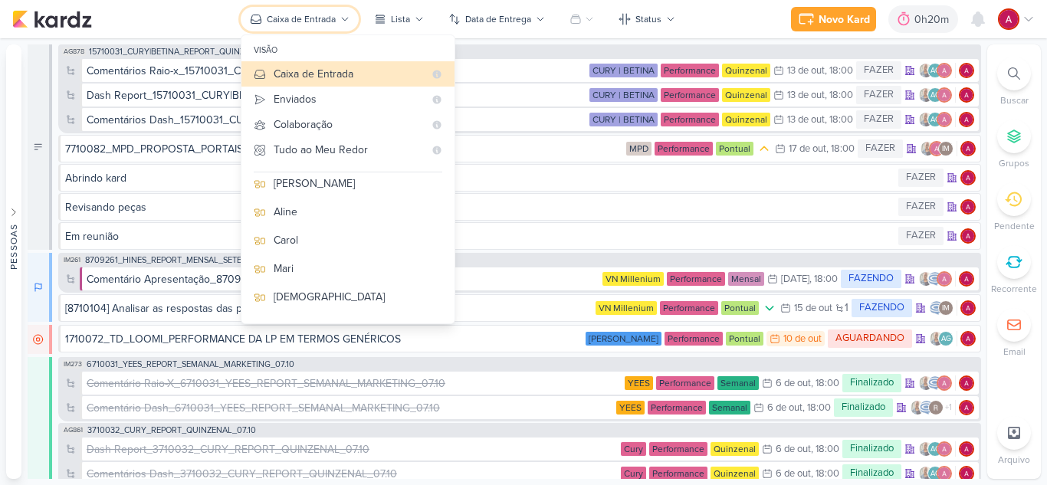
scroll to position [153, 0]
click at [310, 296] on div "[DEMOGRAPHIC_DATA]" at bounding box center [358, 294] width 169 height 16
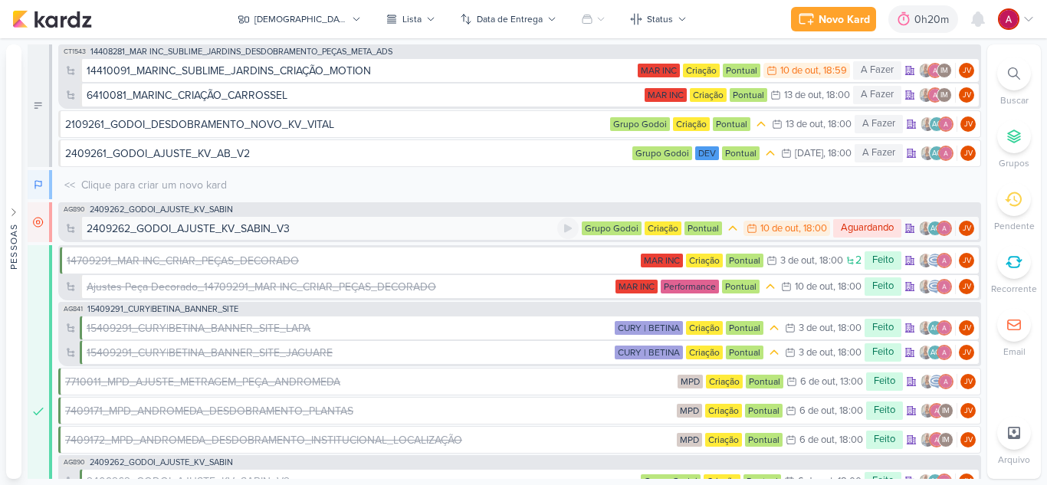
click at [331, 233] on div "2409262_GODOI_AJUSTE_KV_SABIN_V3" at bounding box center [322, 229] width 471 height 16
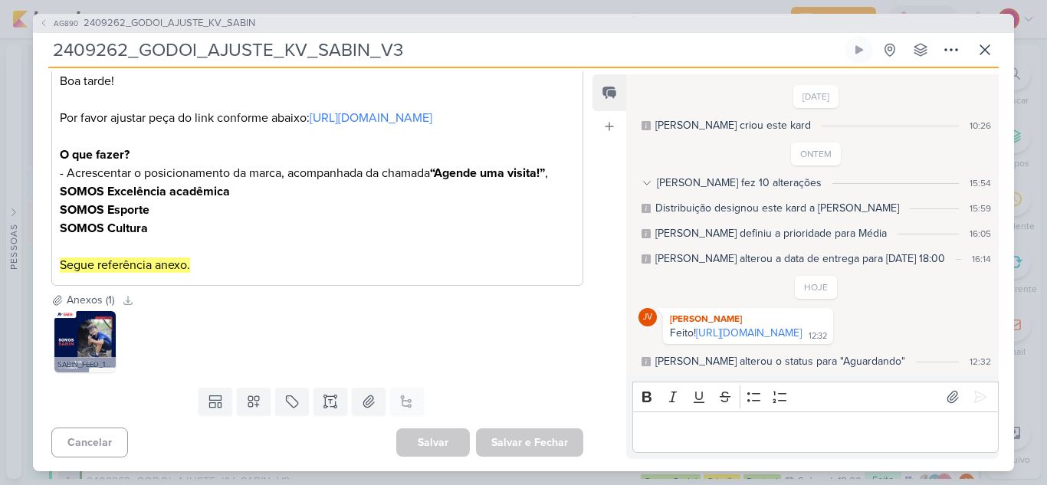
scroll to position [268, 0]
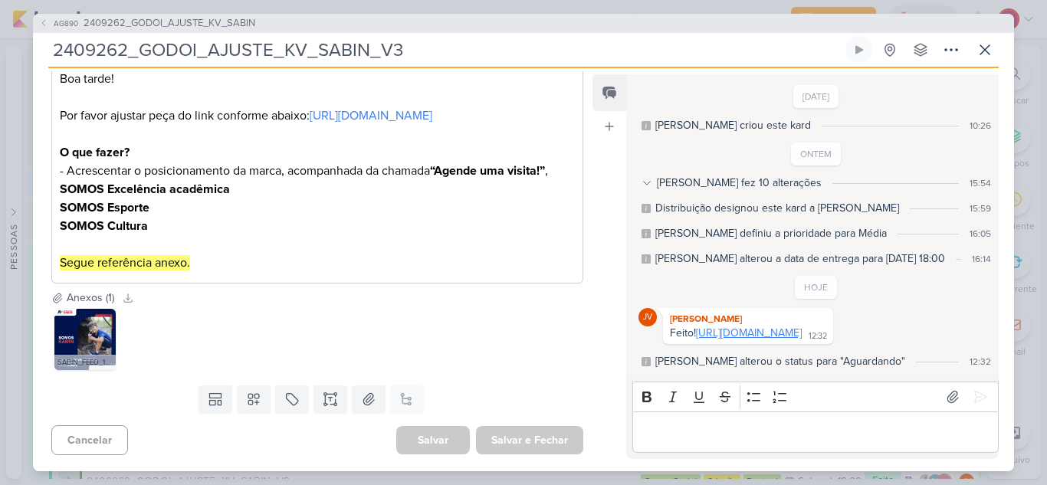
click at [749, 327] on link "[URL][DOMAIN_NAME]" at bounding box center [749, 333] width 106 height 13
click at [94, 328] on img at bounding box center [84, 339] width 61 height 61
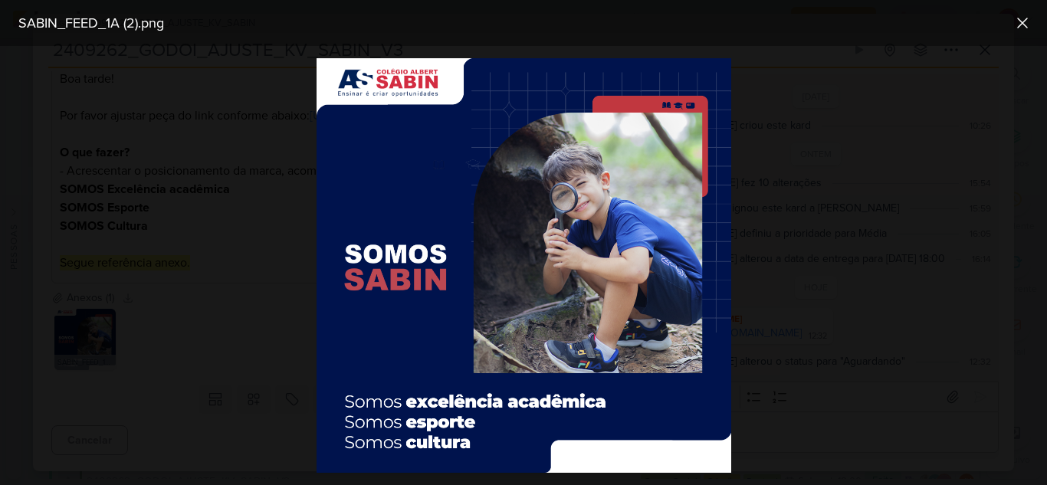
click at [212, 319] on div at bounding box center [523, 265] width 1047 height 439
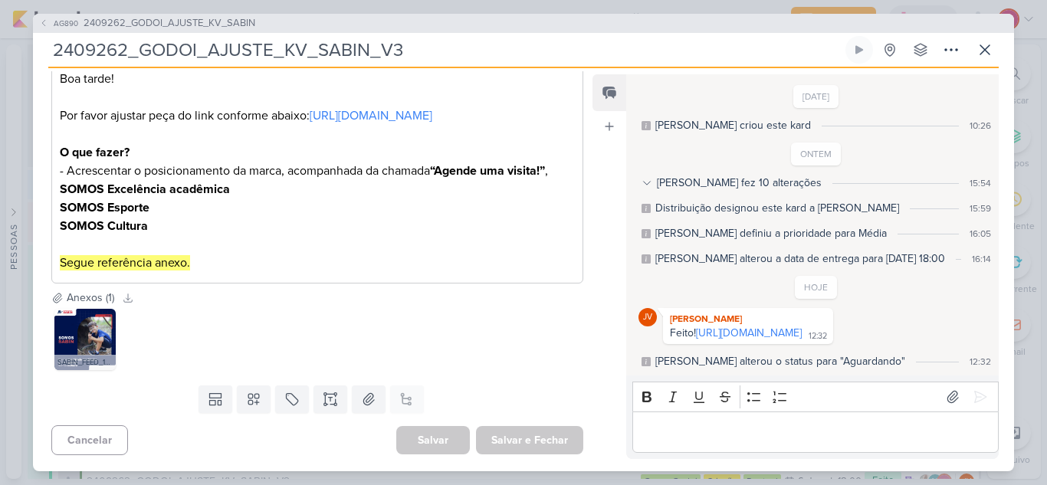
click at [696, 442] on p "Editor editing area: main" at bounding box center [815, 432] width 350 height 18
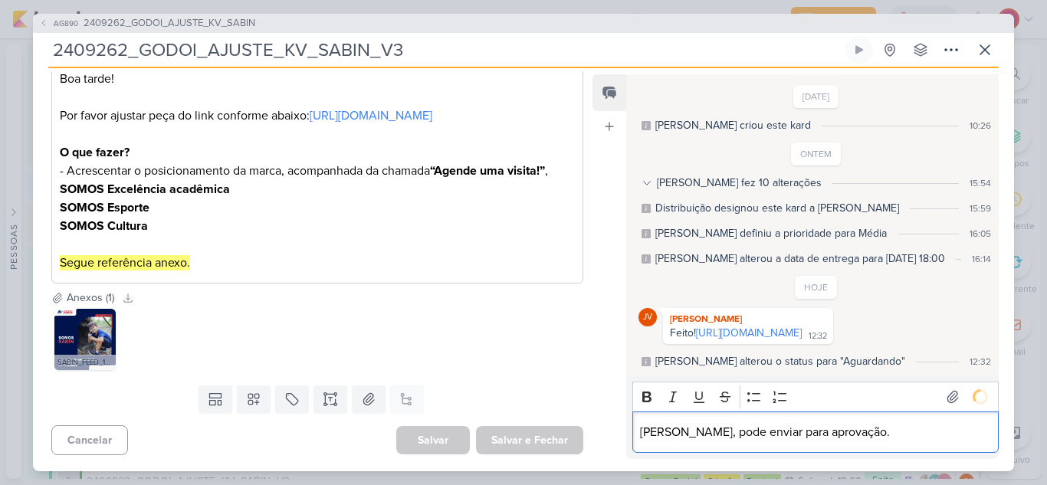
scroll to position [40, 0]
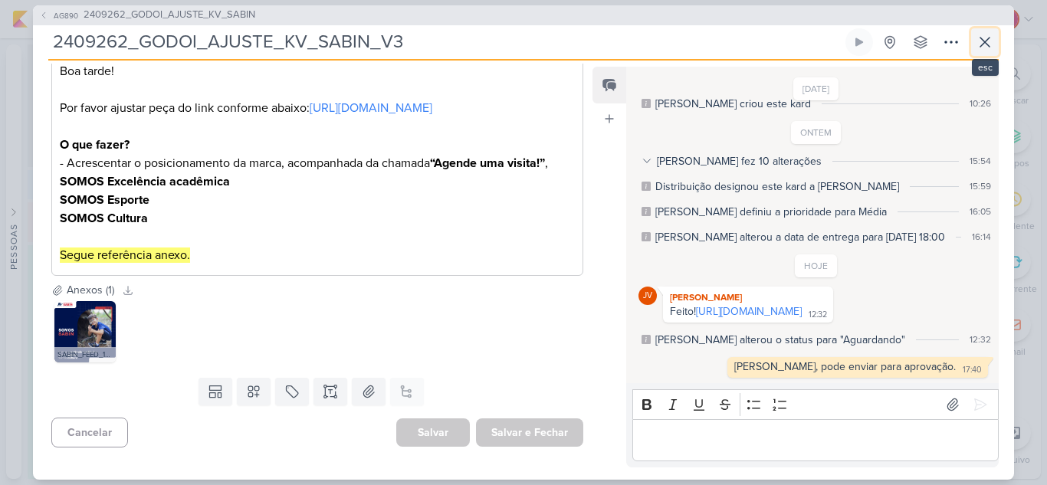
click at [978, 46] on icon at bounding box center [985, 42] width 18 height 18
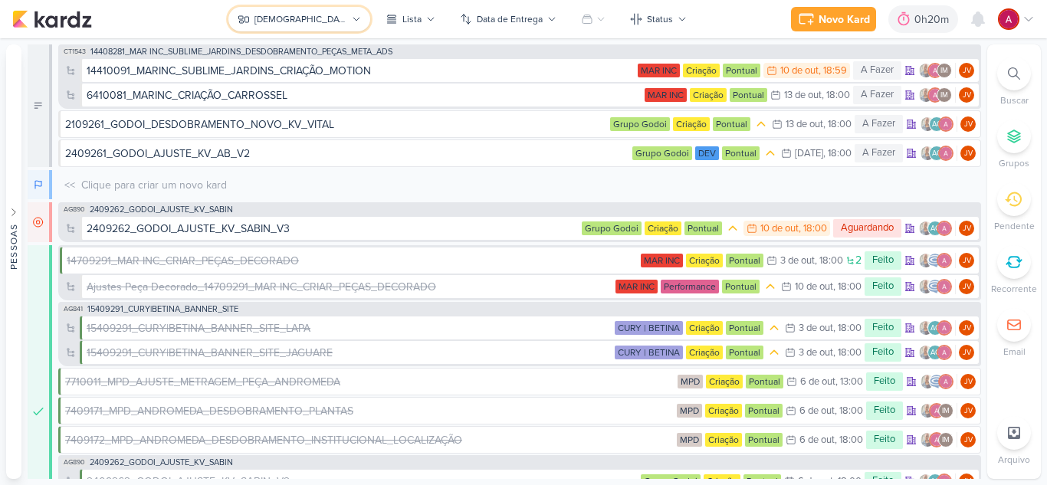
click at [352, 21] on icon at bounding box center [356, 19] width 9 height 9
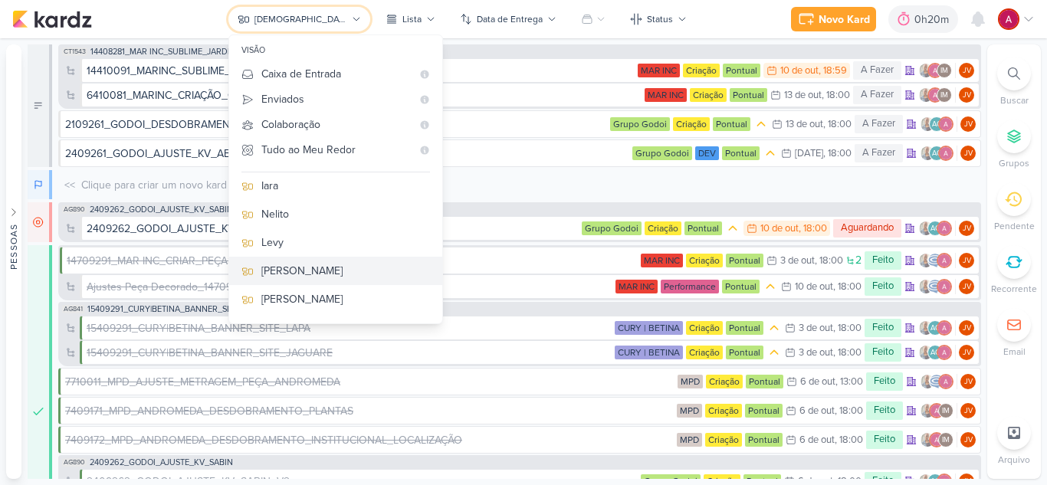
scroll to position [0, 0]
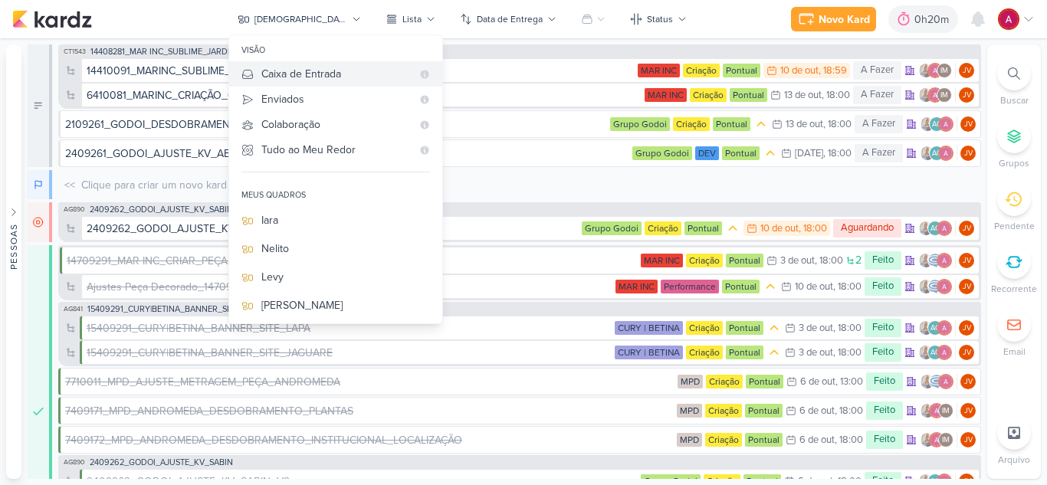
click at [361, 82] on div "Caixa de Entrada" at bounding box center [336, 74] width 150 height 16
